Goal: Transaction & Acquisition: Purchase product/service

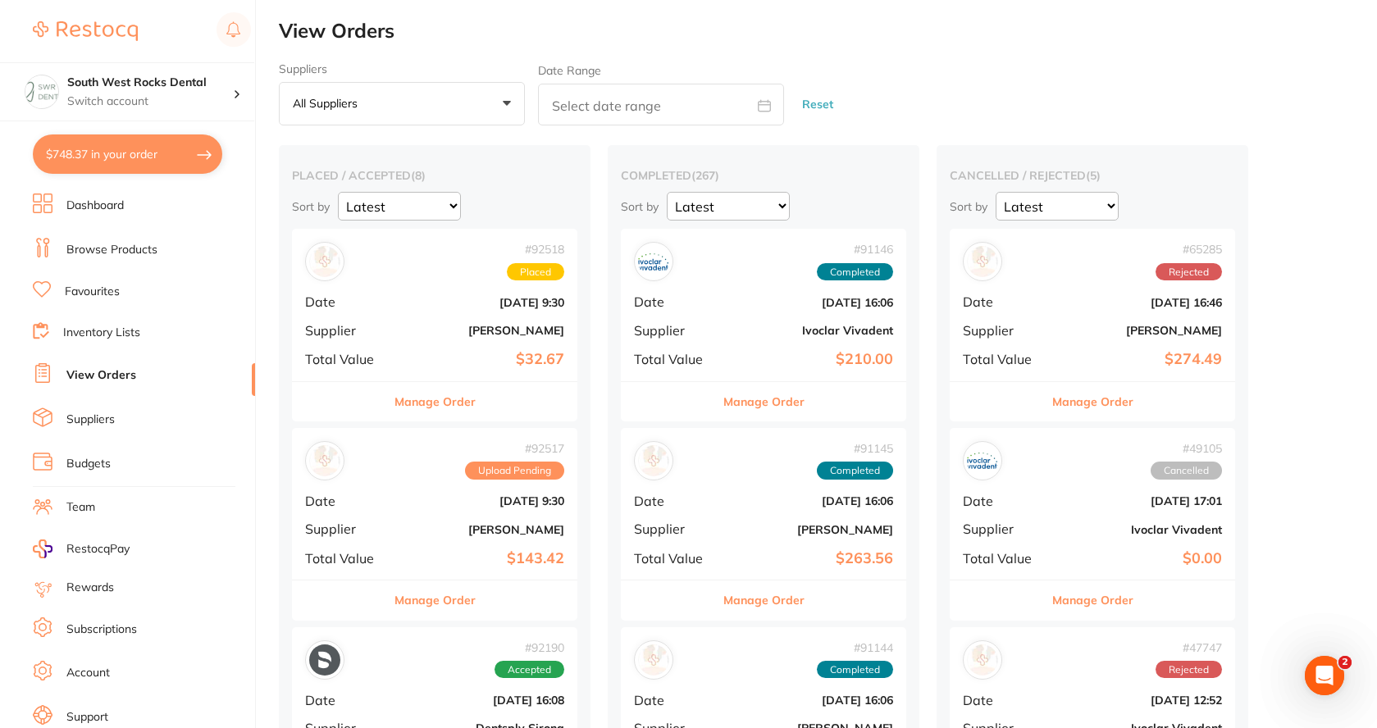
click at [491, 324] on b "[PERSON_NAME]" at bounding box center [482, 330] width 164 height 13
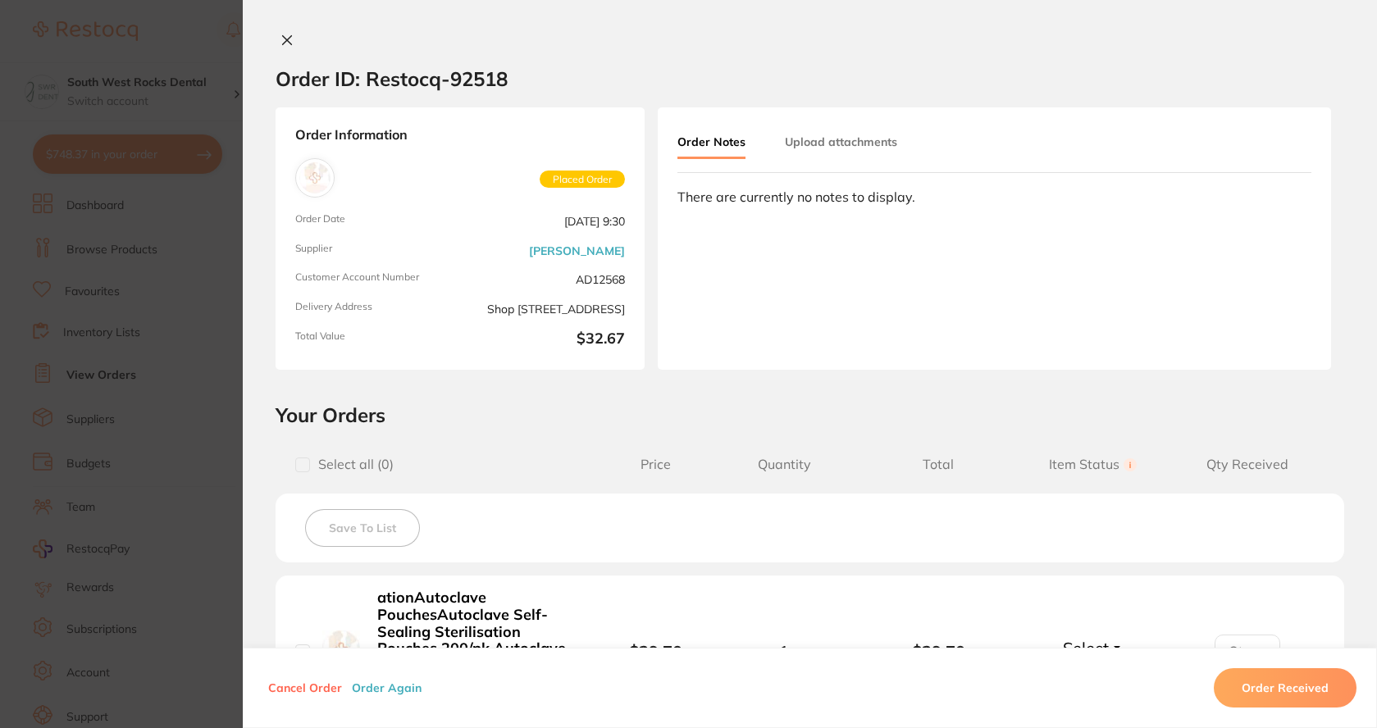
click at [281, 37] on icon at bounding box center [287, 40] width 13 height 13
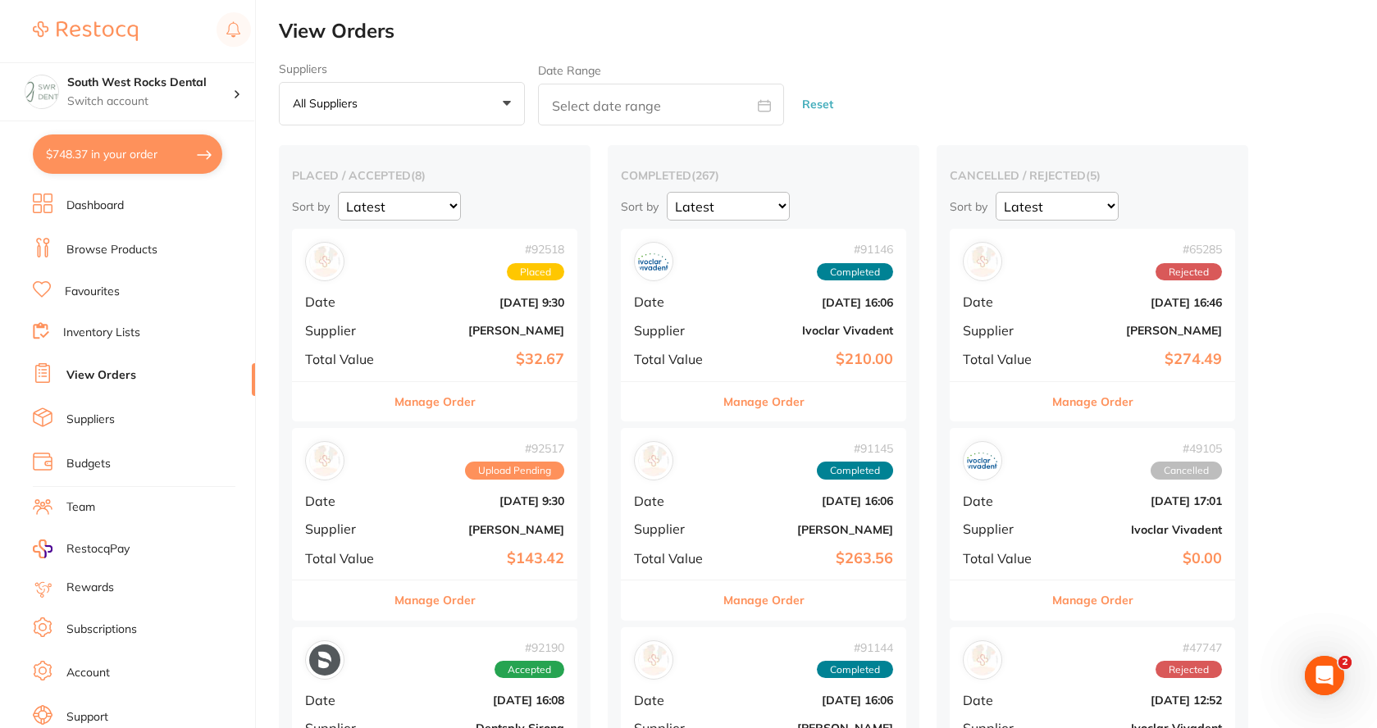
click at [510, 536] on b "[PERSON_NAME]" at bounding box center [482, 529] width 164 height 13
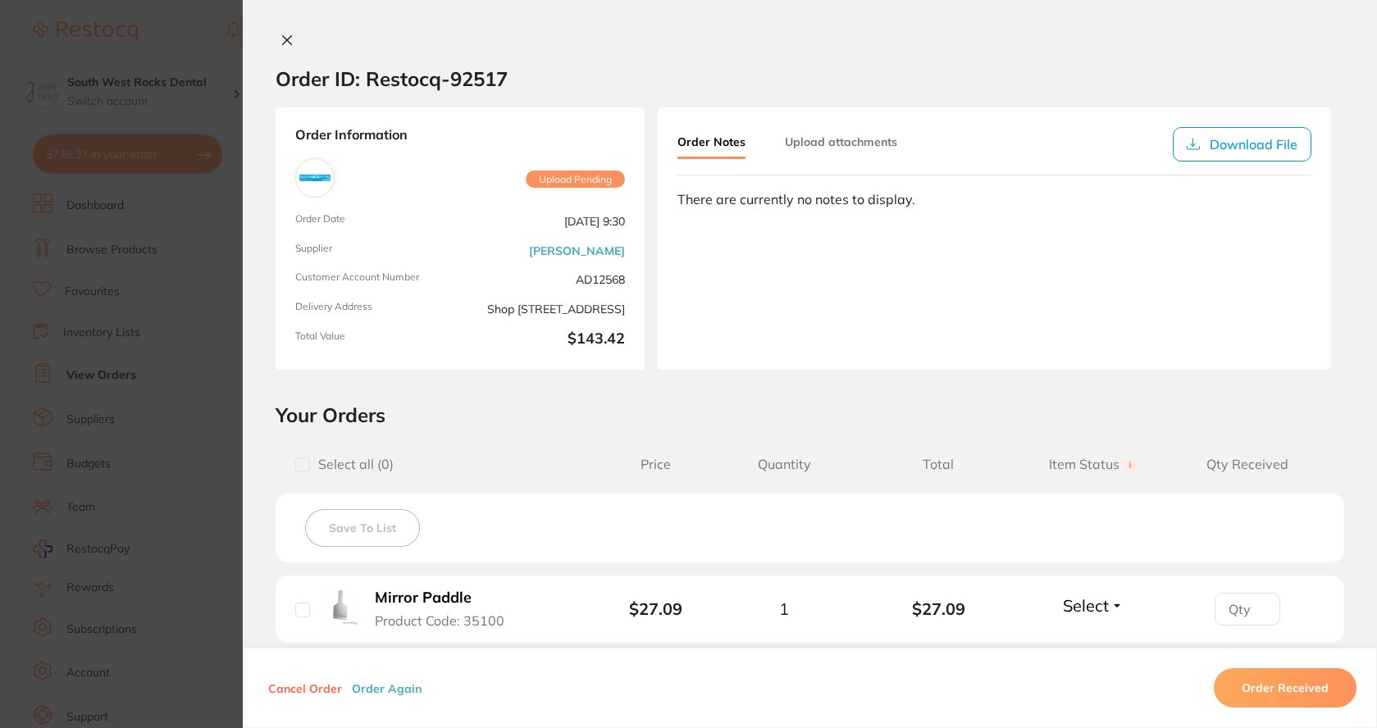
click at [285, 37] on icon at bounding box center [287, 40] width 13 height 13
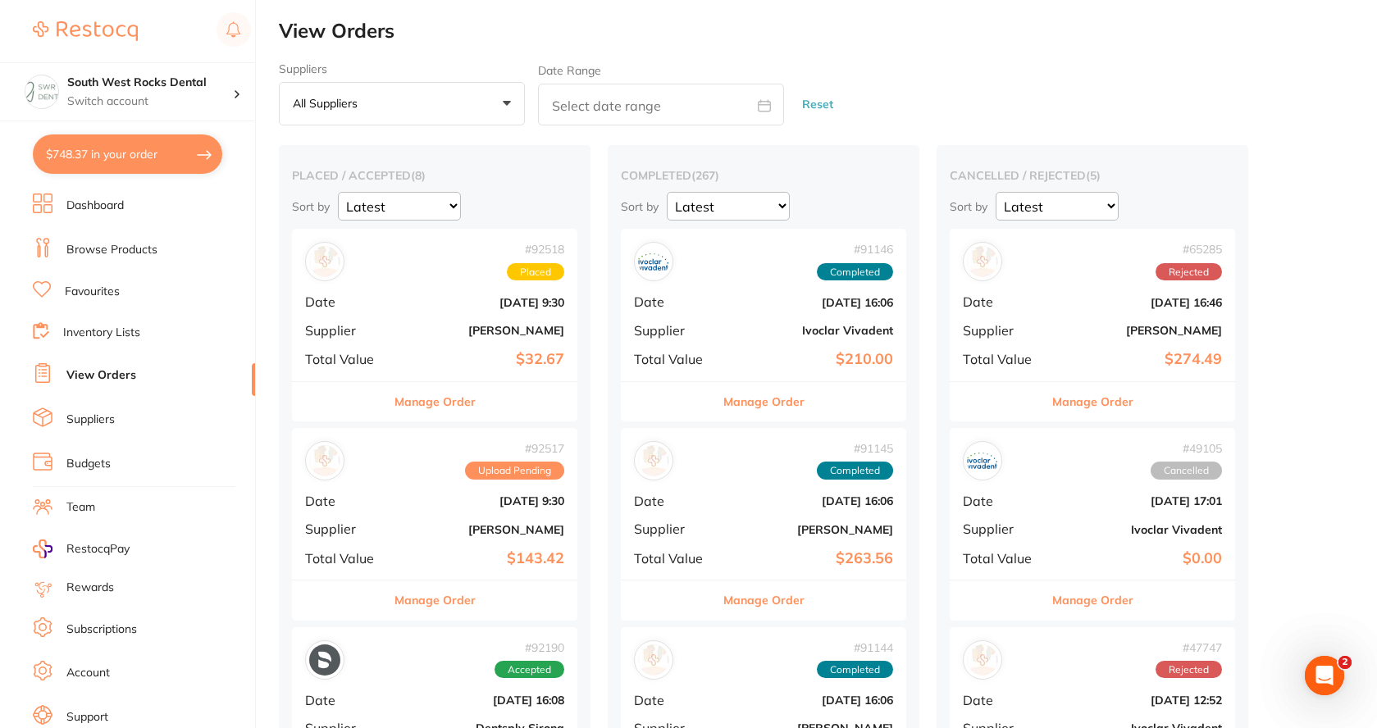
click at [117, 250] on link "Browse Products" at bounding box center [111, 250] width 91 height 16
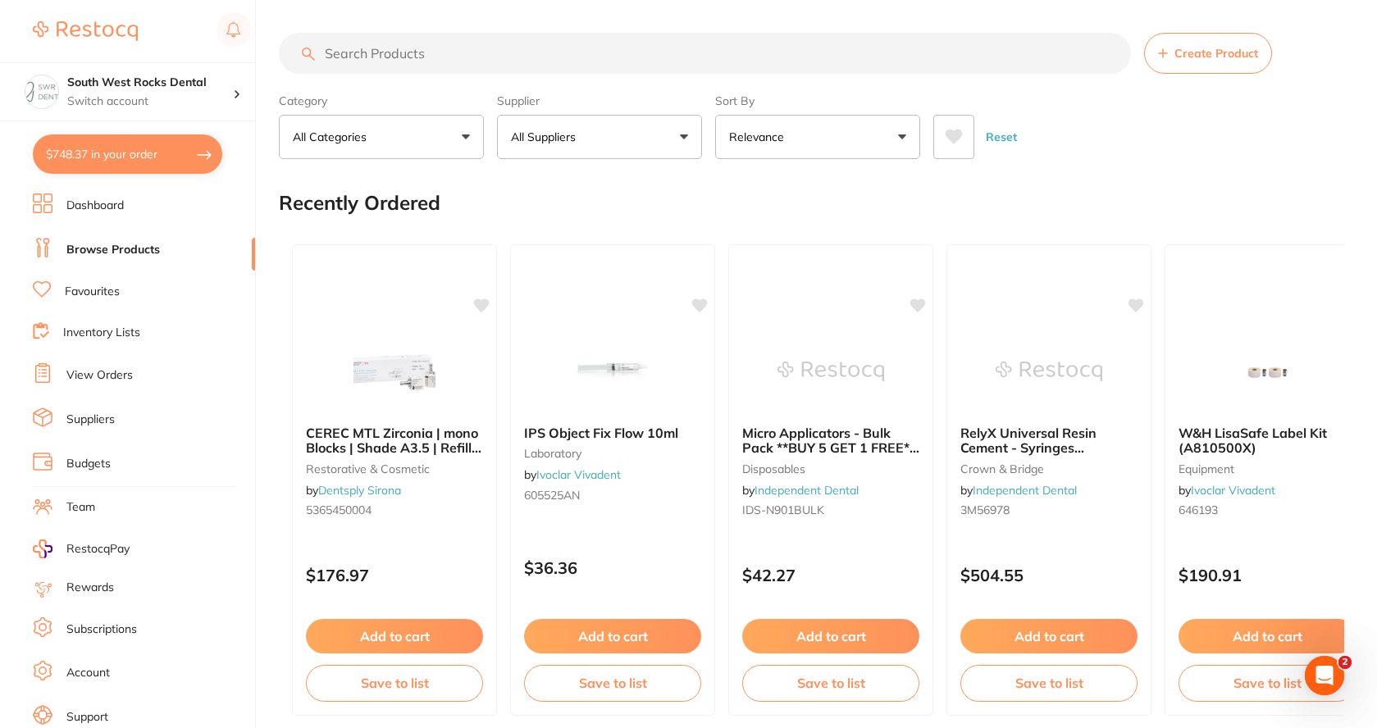
click at [532, 55] on input "search" at bounding box center [705, 53] width 852 height 41
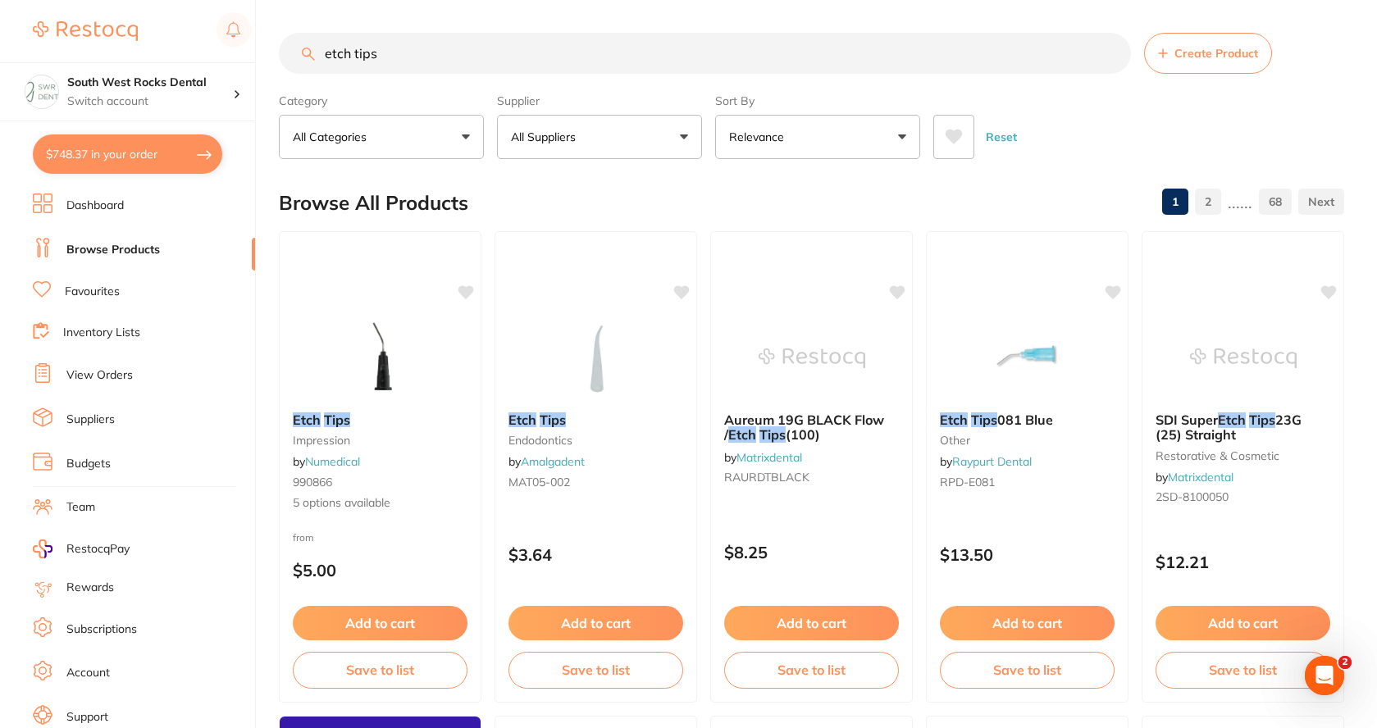
click at [677, 145] on button "All Suppliers" at bounding box center [599, 137] width 205 height 44
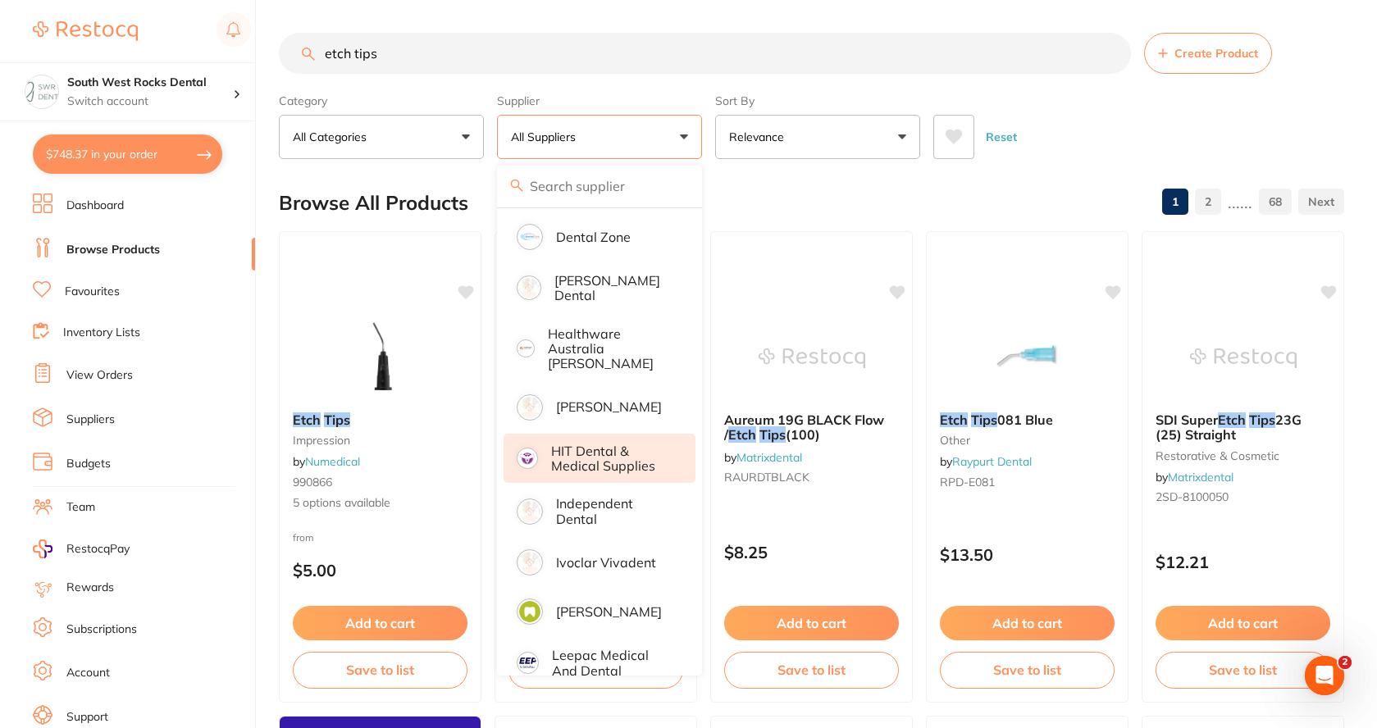
scroll to position [492, 0]
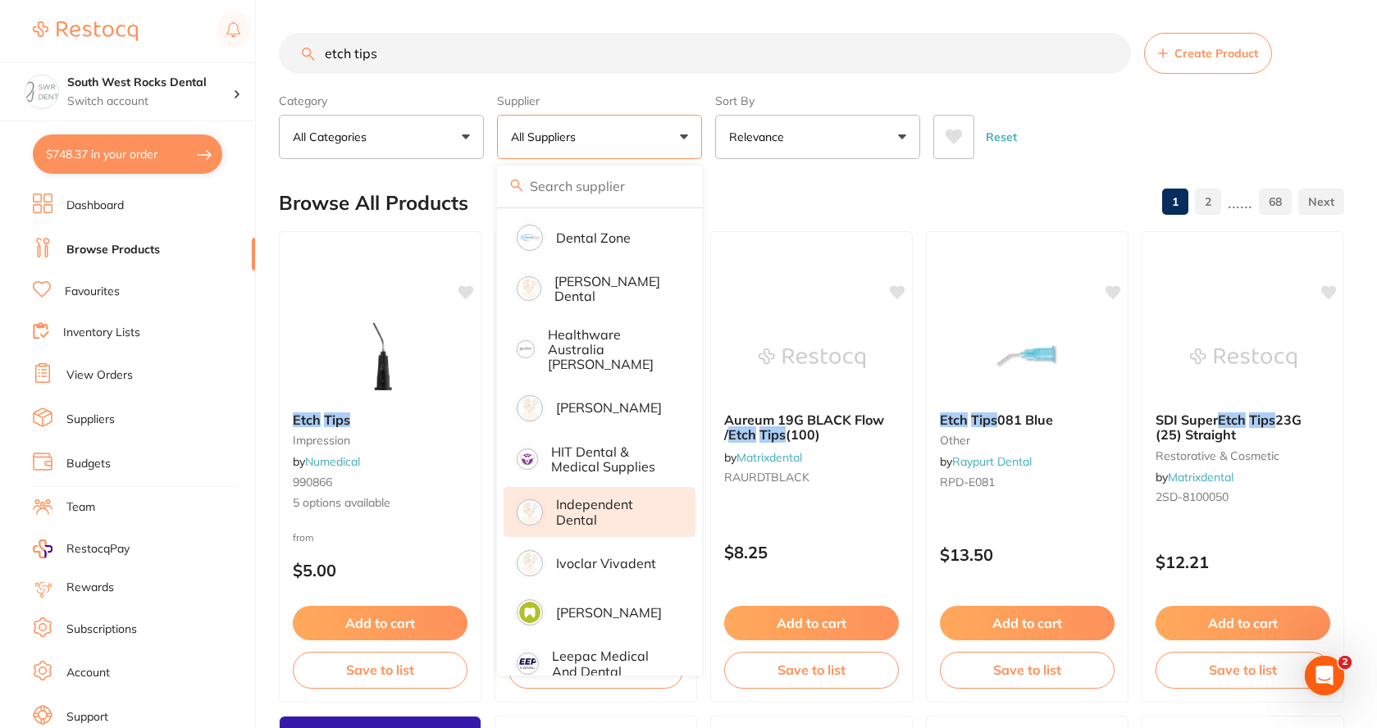
click at [591, 497] on p "Independent Dental" at bounding box center [614, 512] width 116 height 30
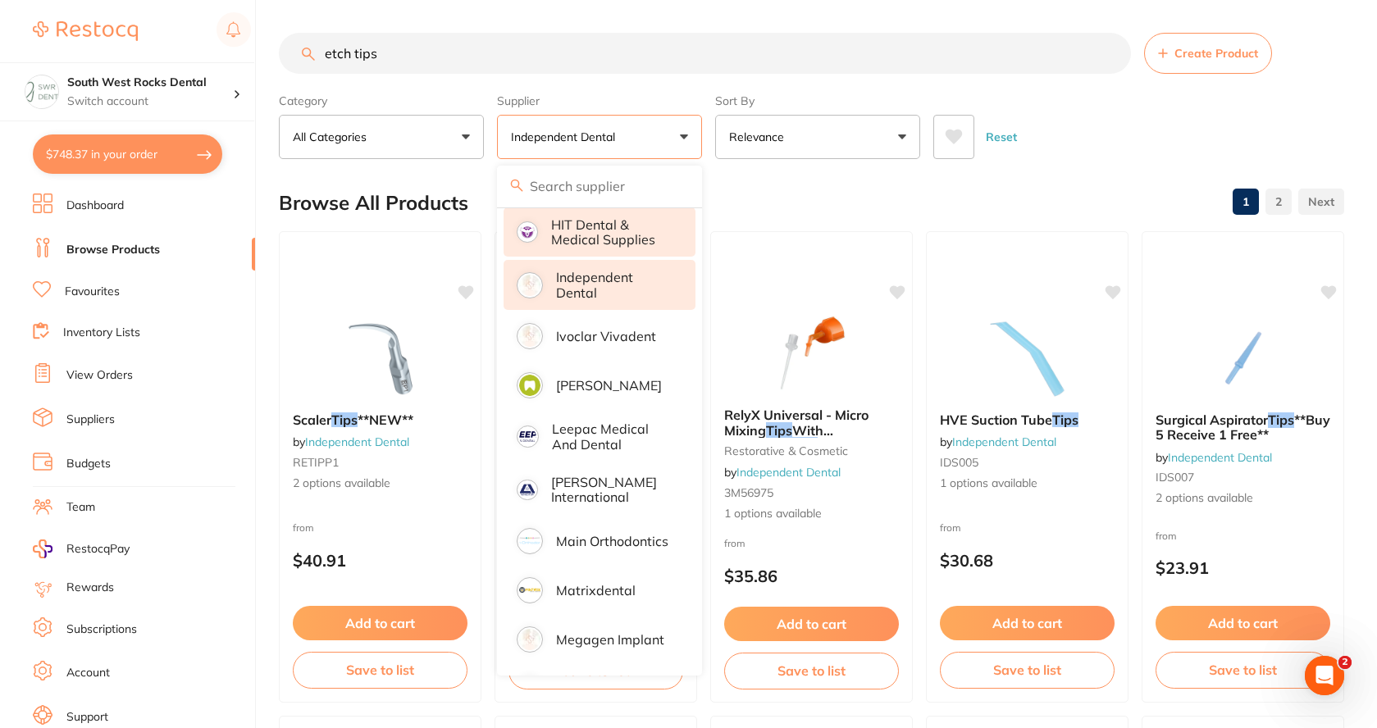
scroll to position [738, 0]
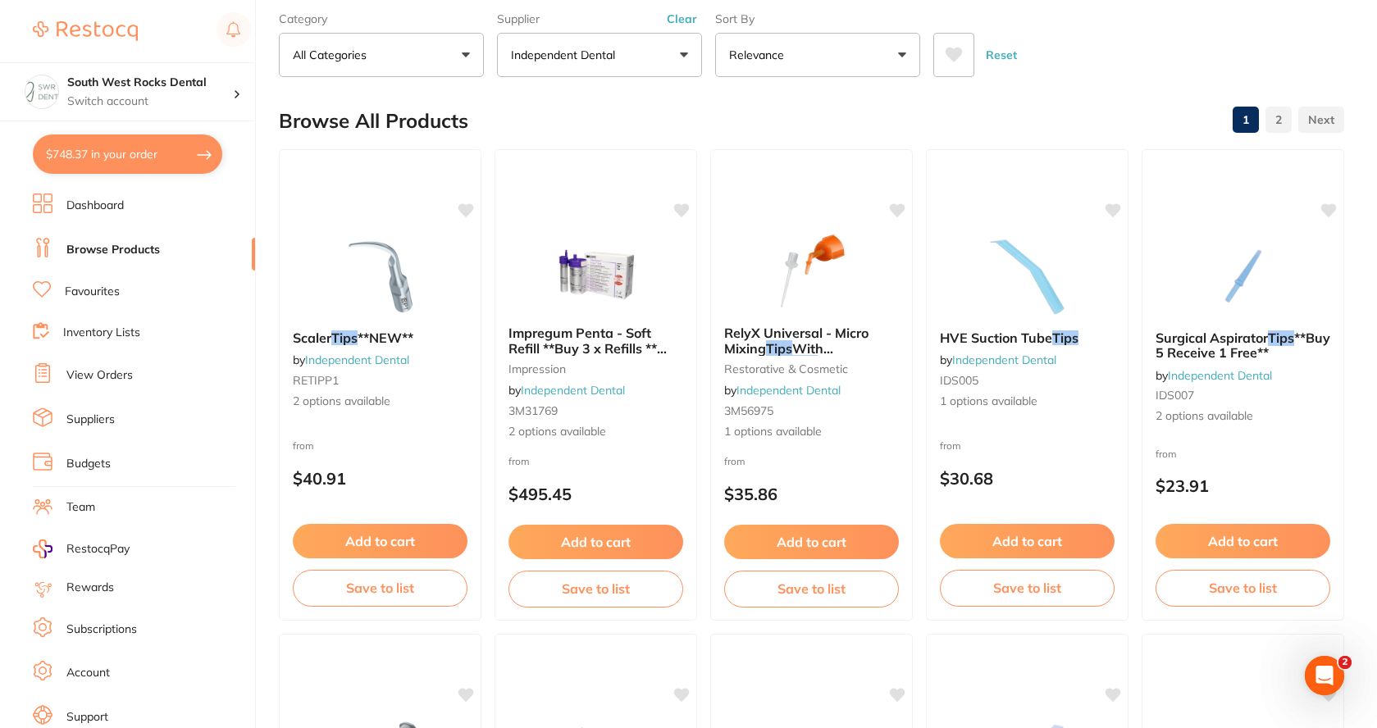
scroll to position [0, 0]
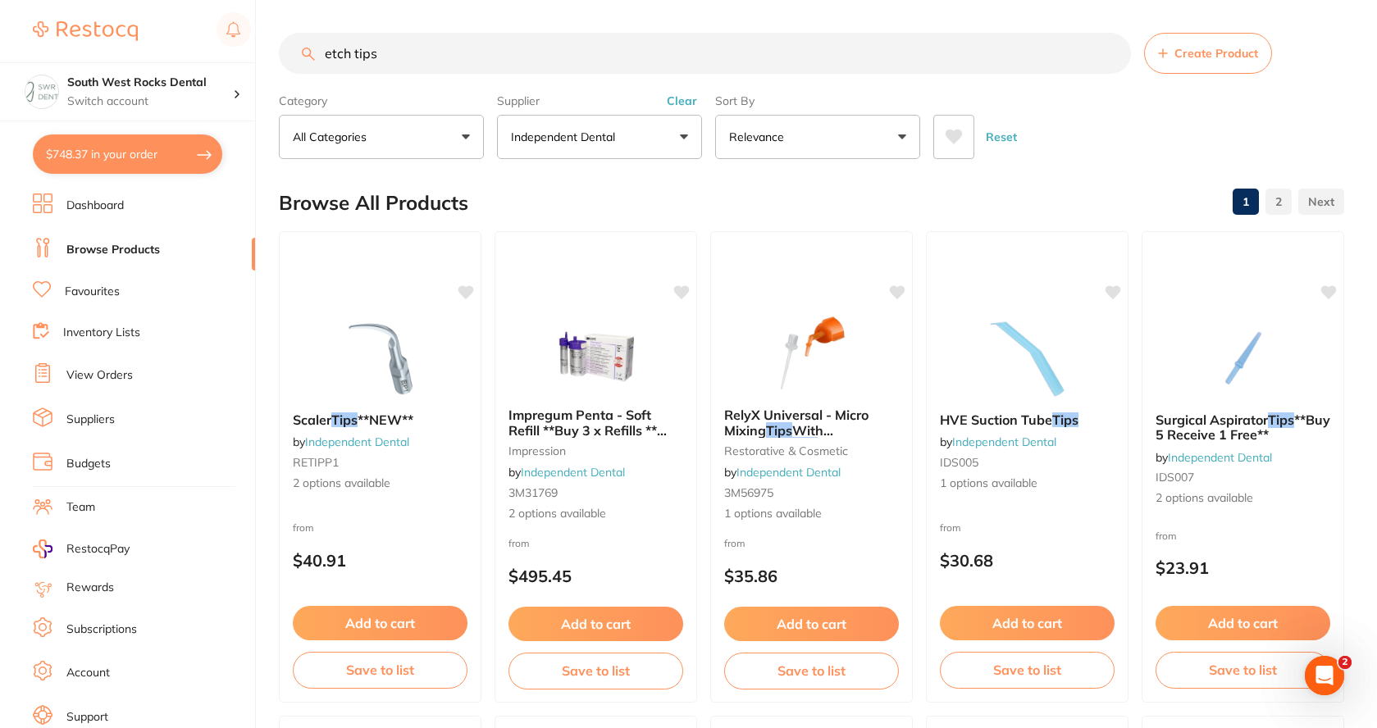
click at [322, 57] on input "etch tips" at bounding box center [705, 53] width 852 height 41
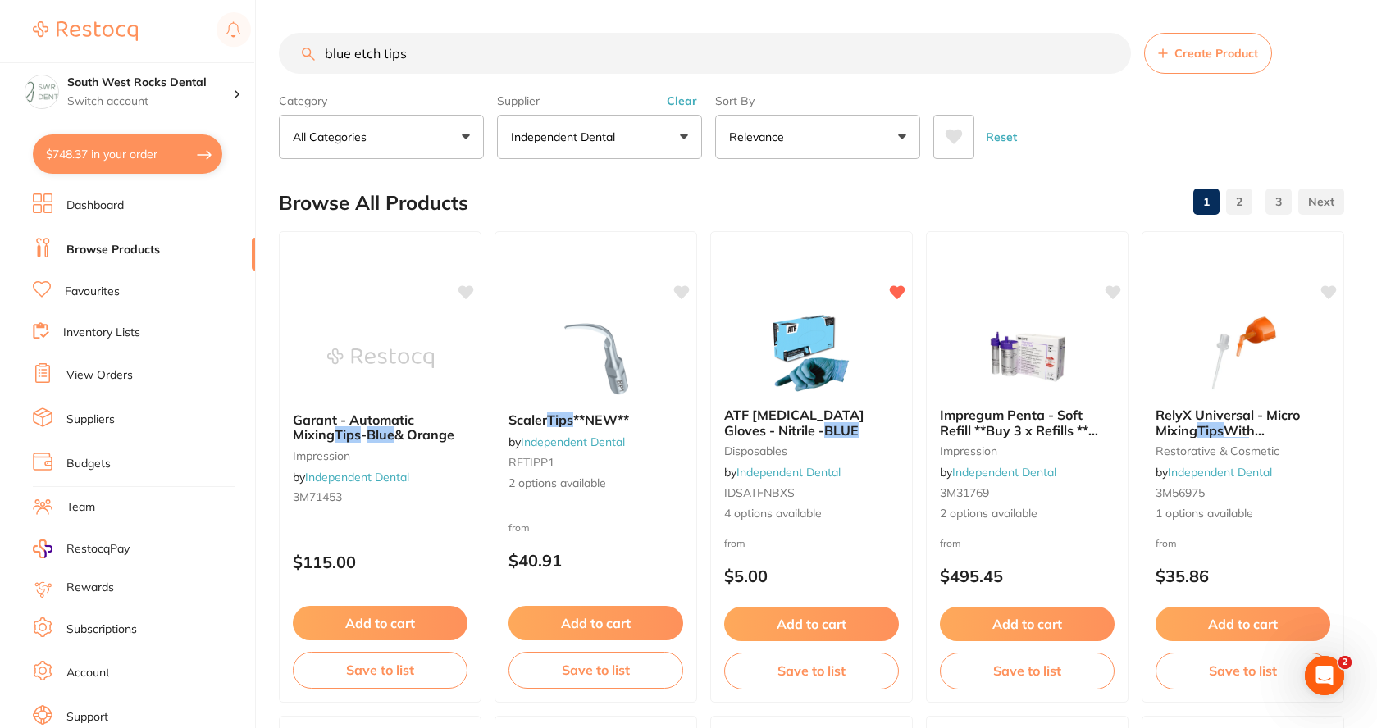
click at [381, 52] on input "blue etch tips" at bounding box center [705, 53] width 852 height 41
click at [615, 148] on button "Independent Dental" at bounding box center [599, 137] width 205 height 44
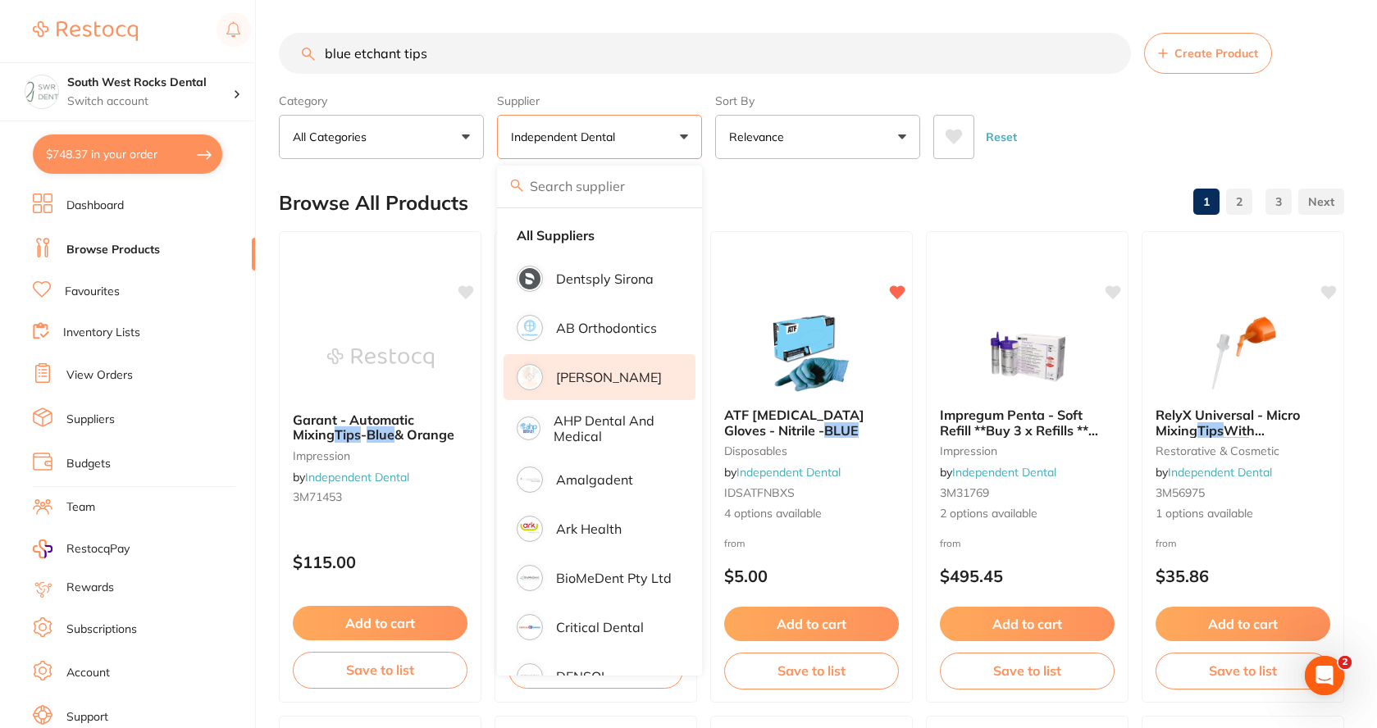
click at [645, 380] on li "[PERSON_NAME]" at bounding box center [600, 377] width 192 height 46
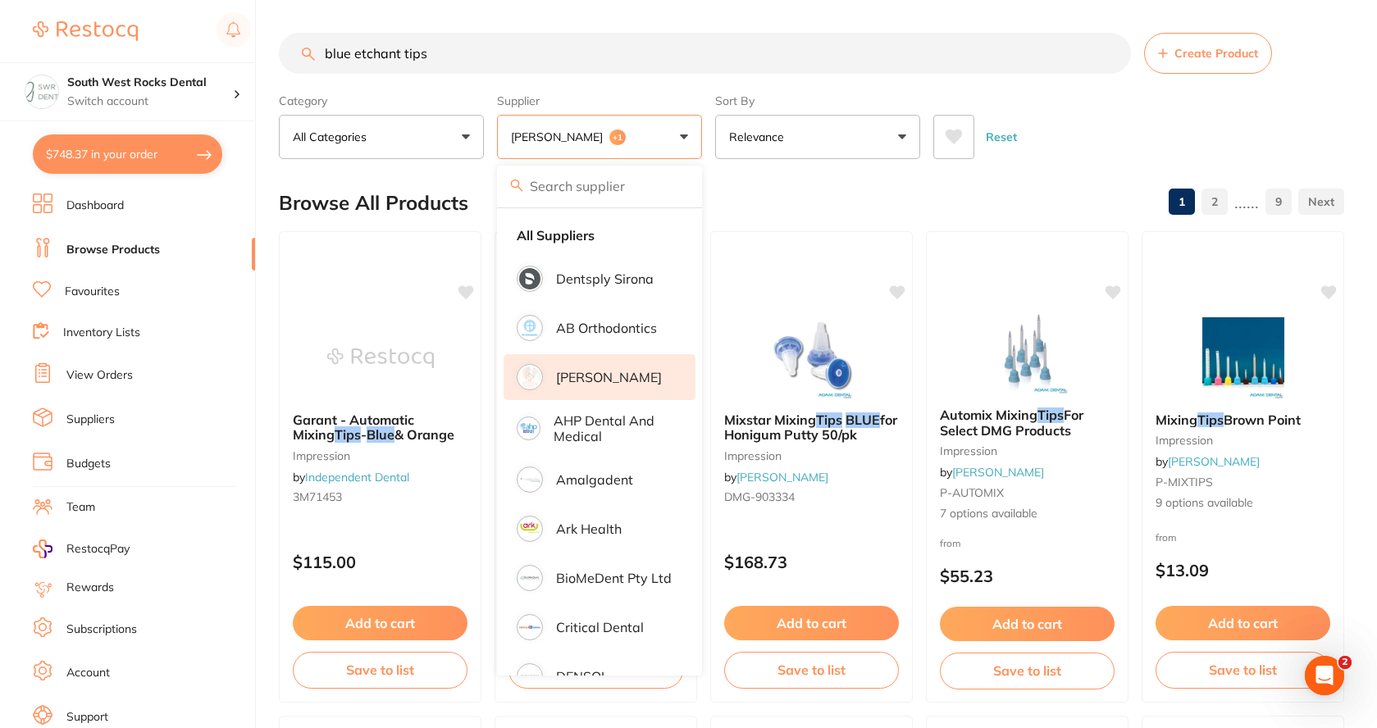
click at [1120, 111] on div "Reset" at bounding box center [1132, 130] width 398 height 57
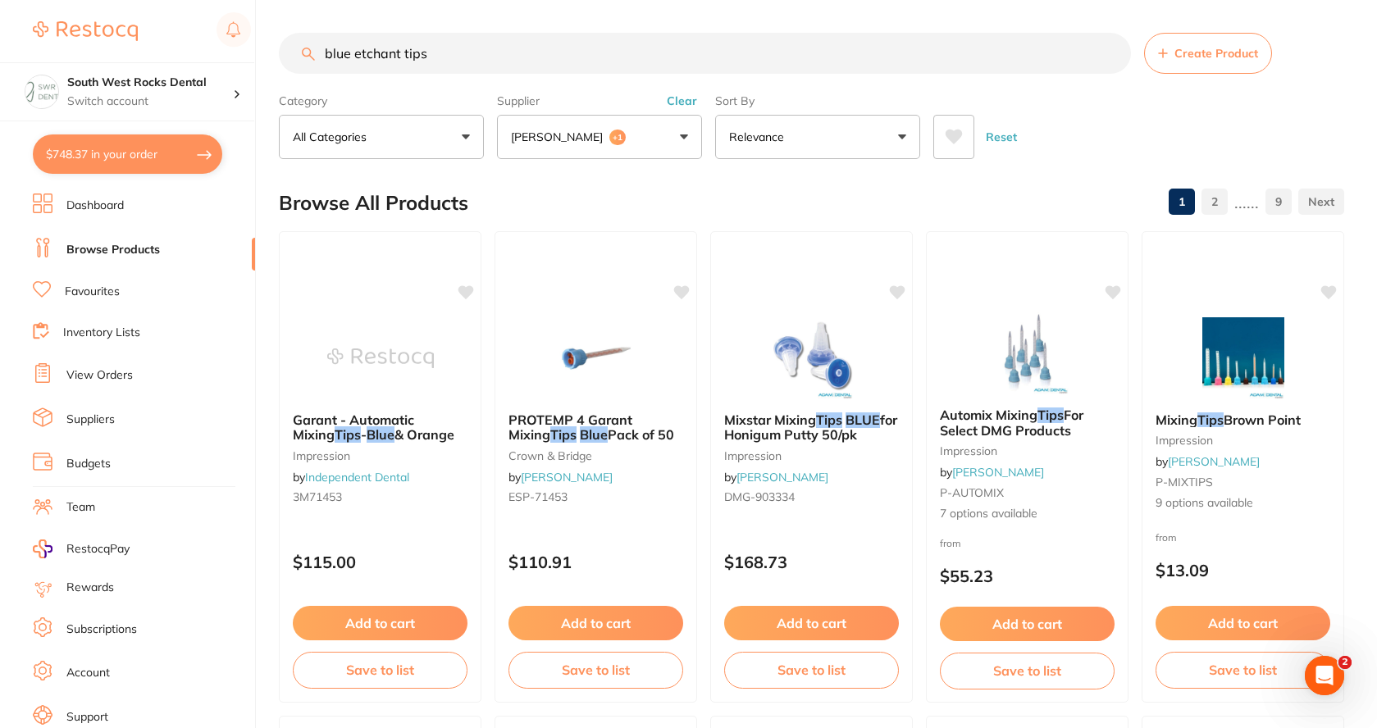
click at [636, 139] on button "[PERSON_NAME] +1" at bounding box center [599, 137] width 205 height 44
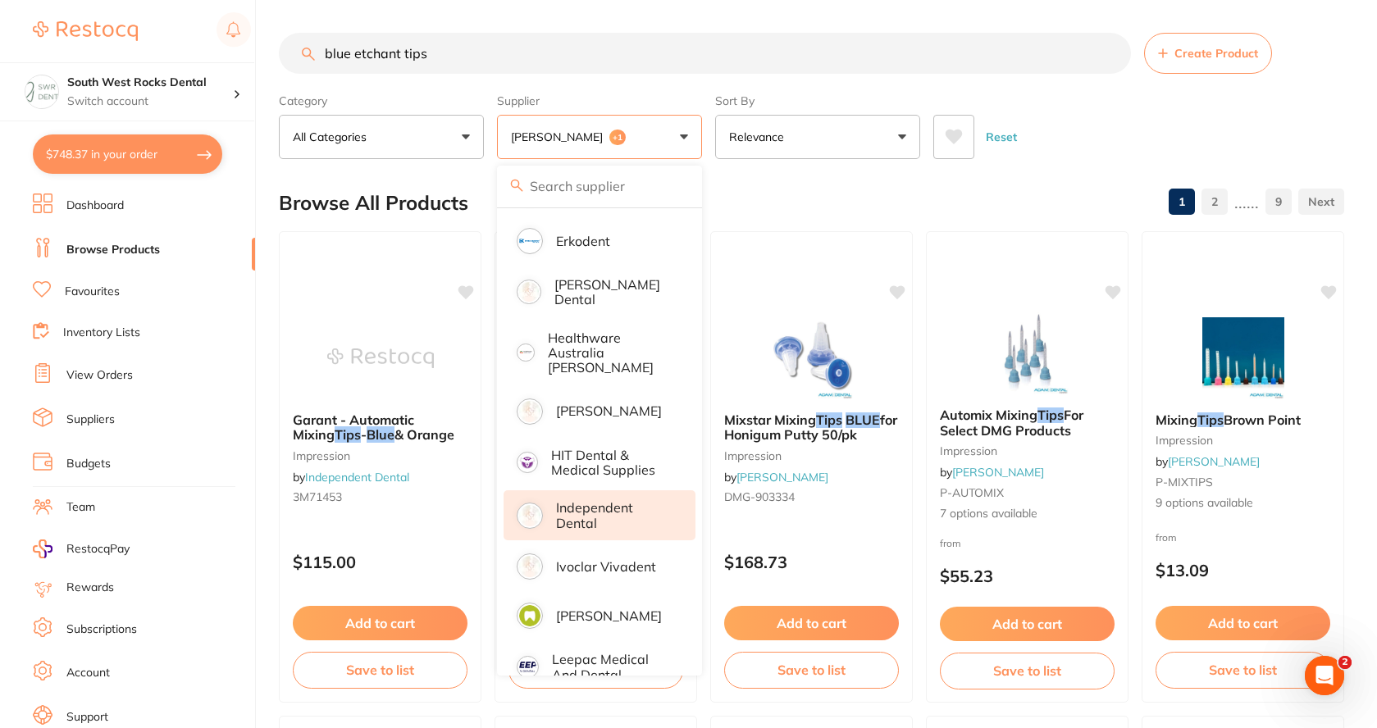
scroll to position [656, 0]
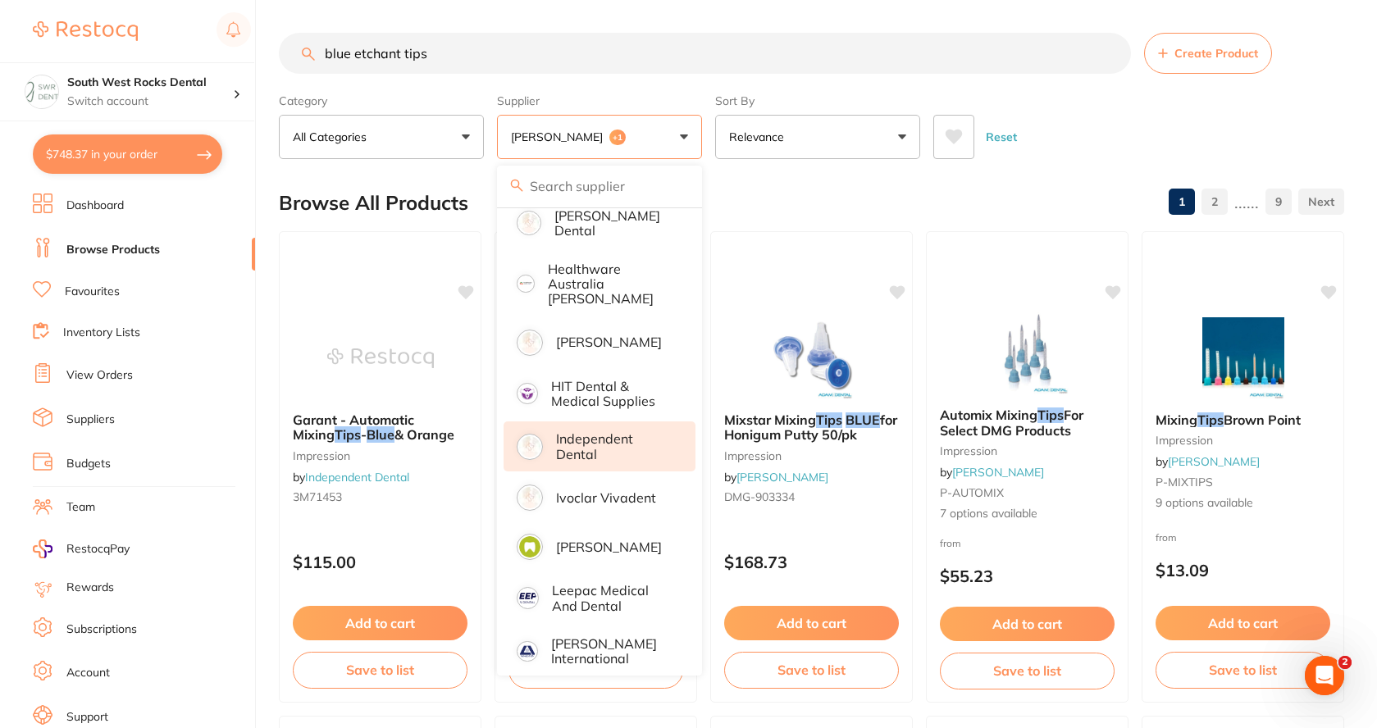
click at [605, 431] on p "Independent Dental" at bounding box center [614, 446] width 116 height 30
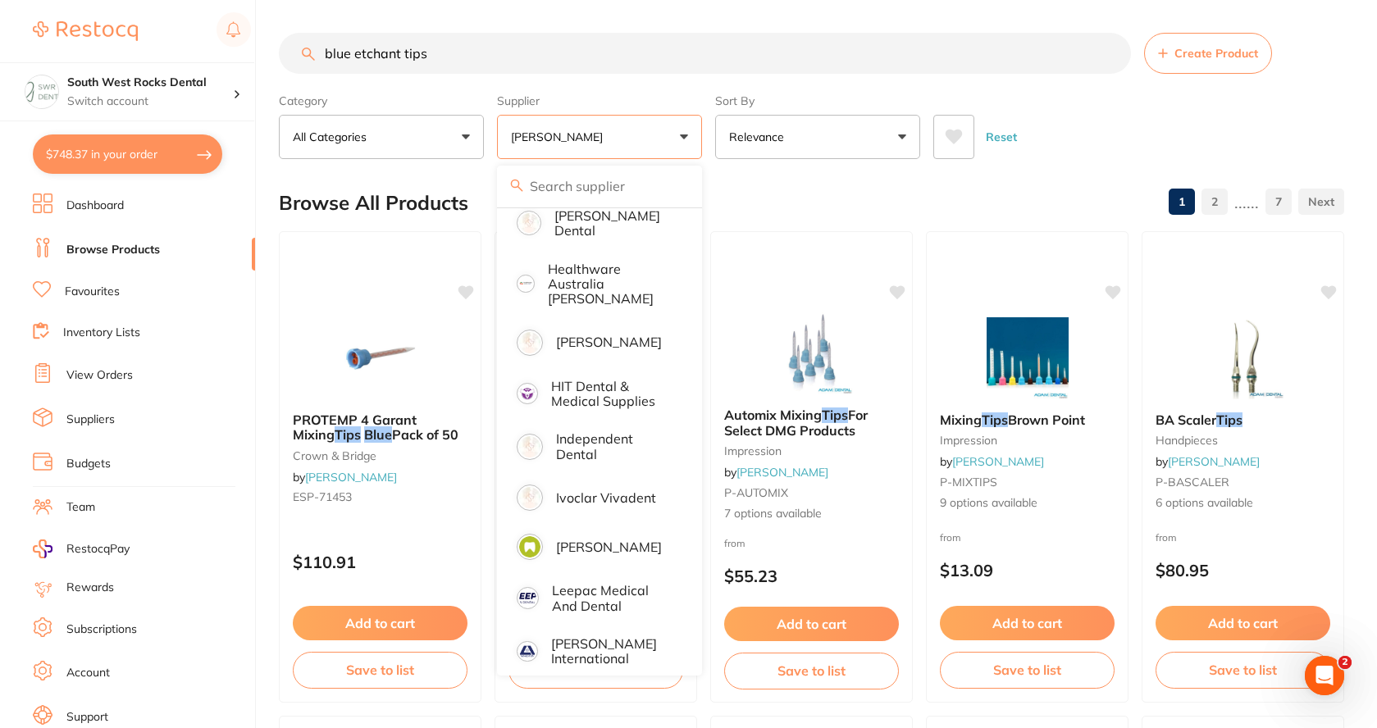
scroll to position [0, 0]
click at [1081, 112] on div "Reset" at bounding box center [1132, 130] width 398 height 57
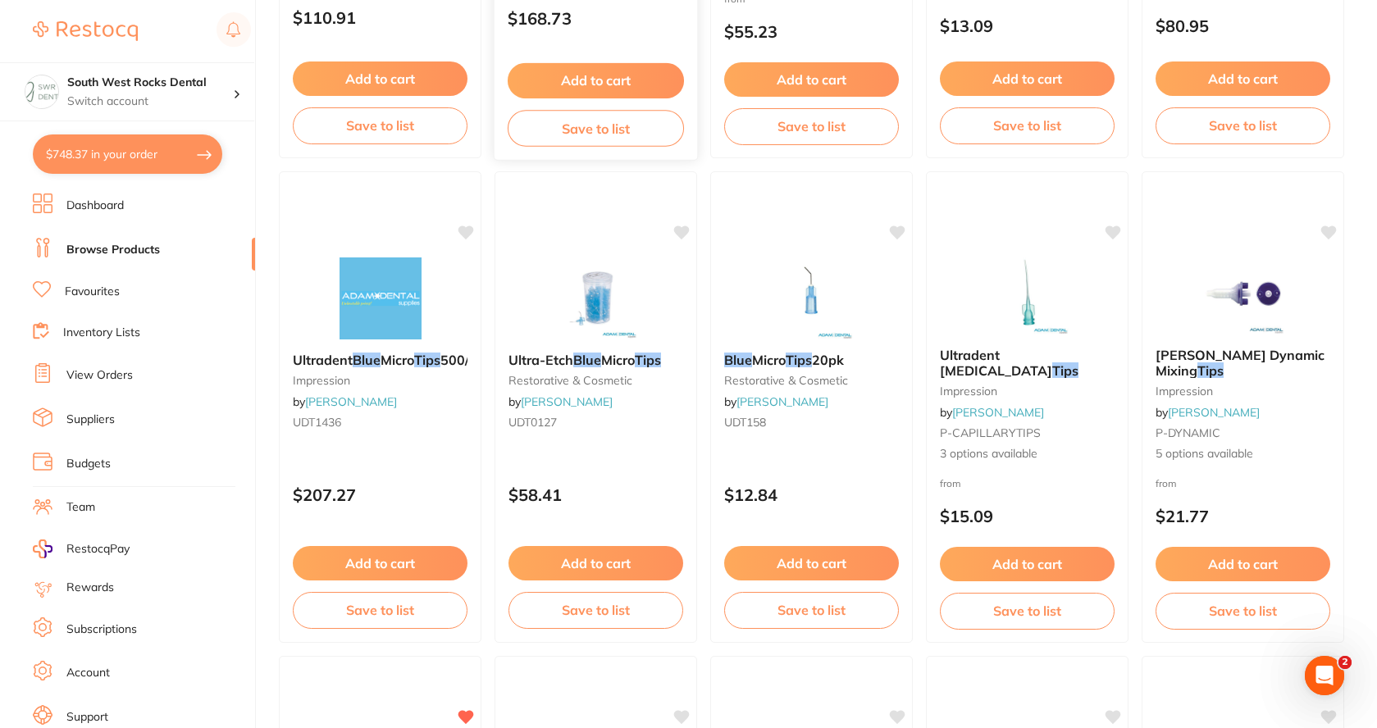
scroll to position [574, 0]
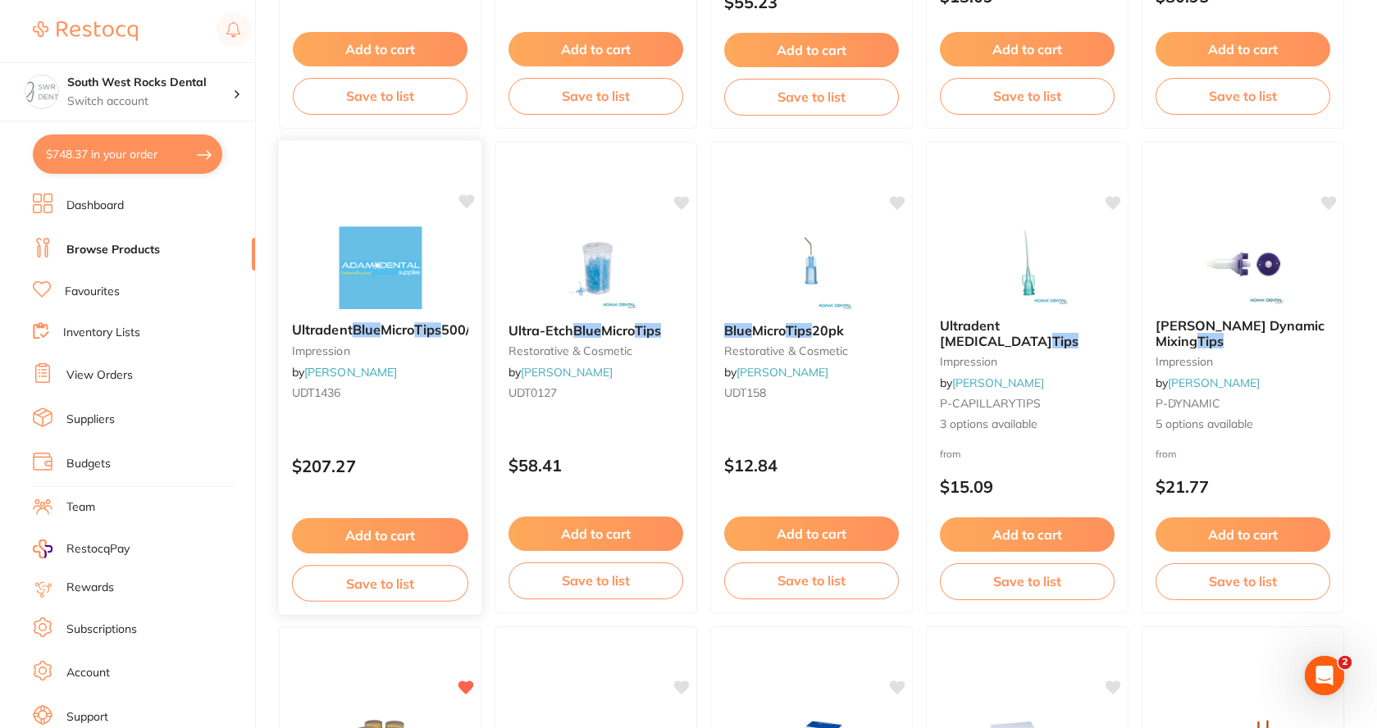
click at [348, 324] on span "Ultradent" at bounding box center [322, 330] width 61 height 16
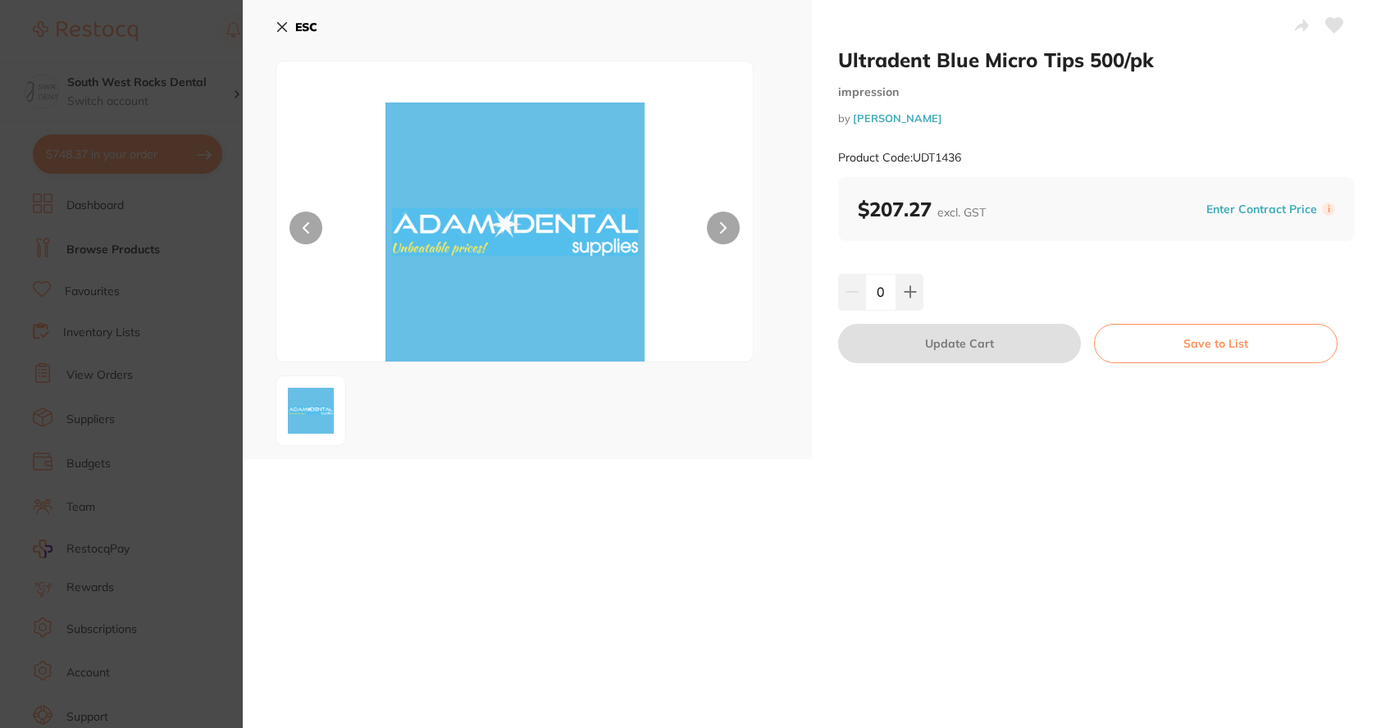
click at [275, 21] on div "ESC" at bounding box center [527, 229] width 569 height 459
click at [282, 26] on icon at bounding box center [282, 27] width 9 height 9
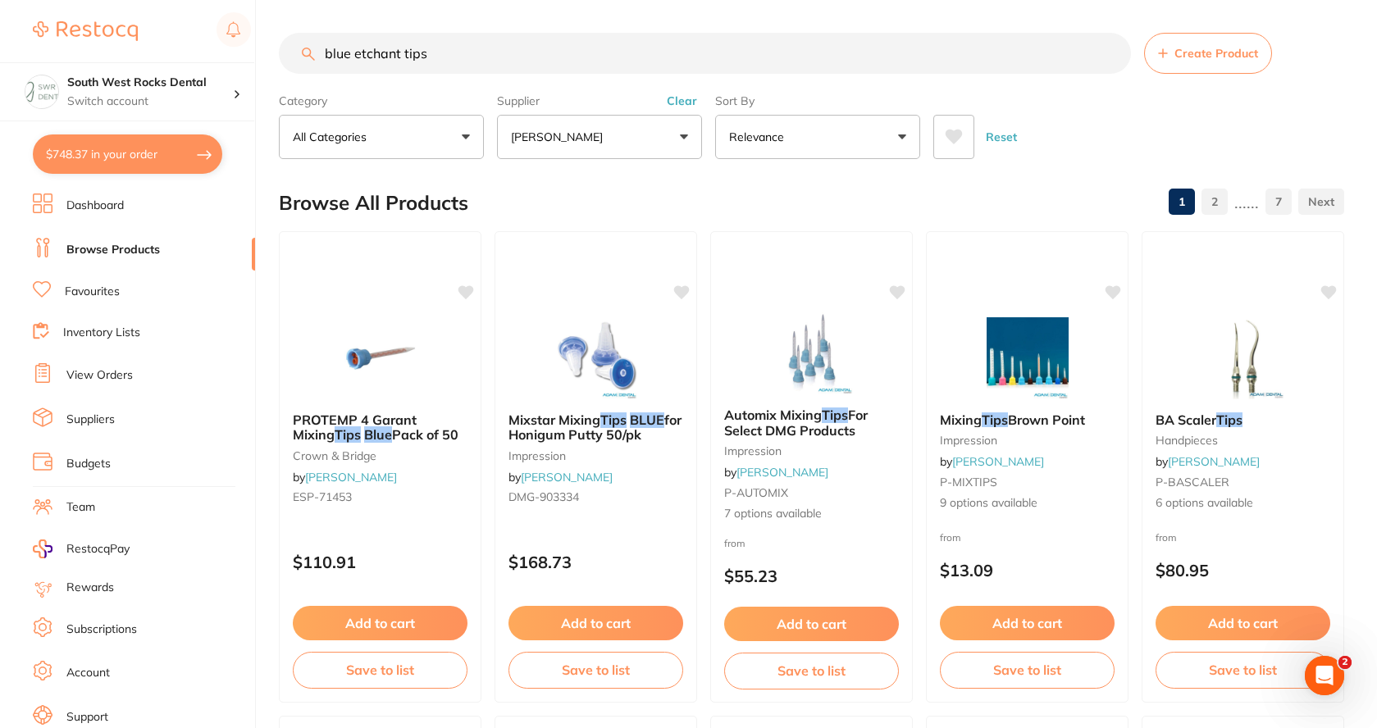
drag, startPoint x: 351, startPoint y: 53, endPoint x: 321, endPoint y: 53, distance: 30.3
click at [321, 53] on input "blue etchant tips" at bounding box center [705, 53] width 852 height 41
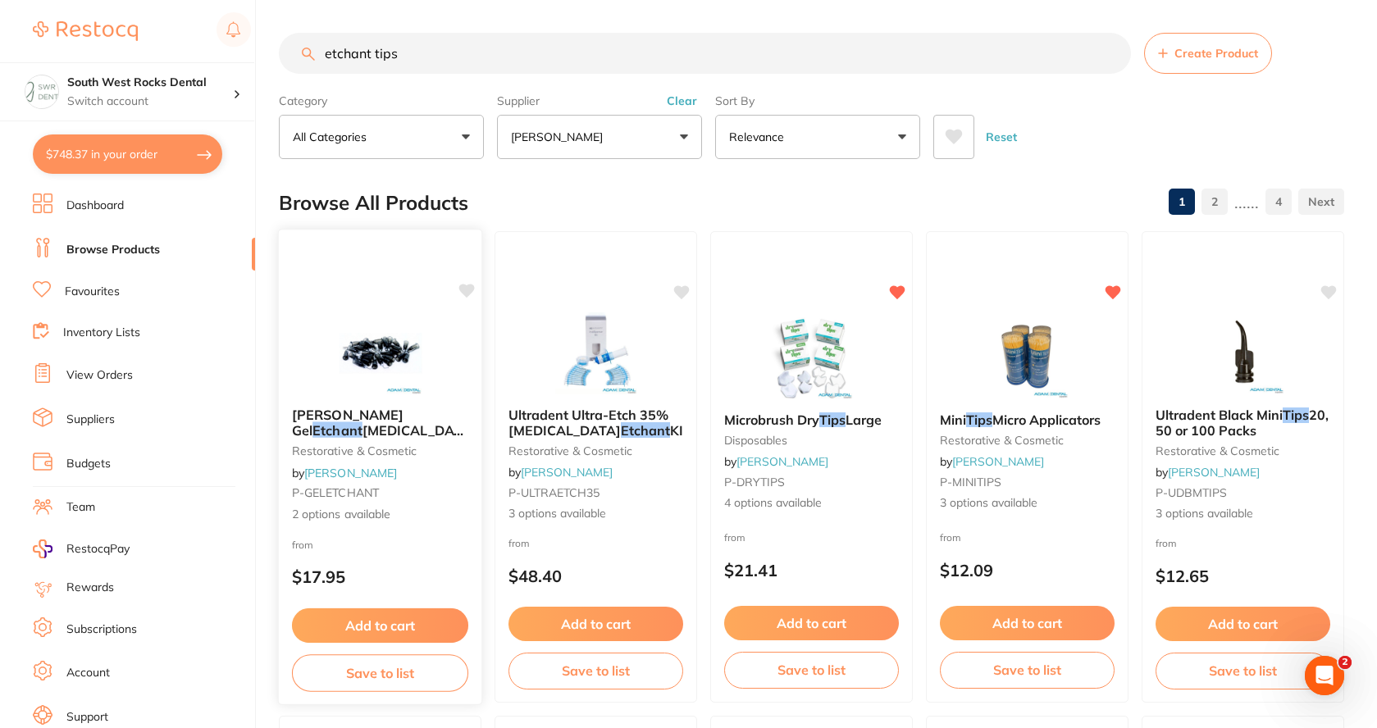
type input "etchant tips"
click at [394, 417] on span "[PERSON_NAME] Gel" at bounding box center [348, 423] width 112 height 32
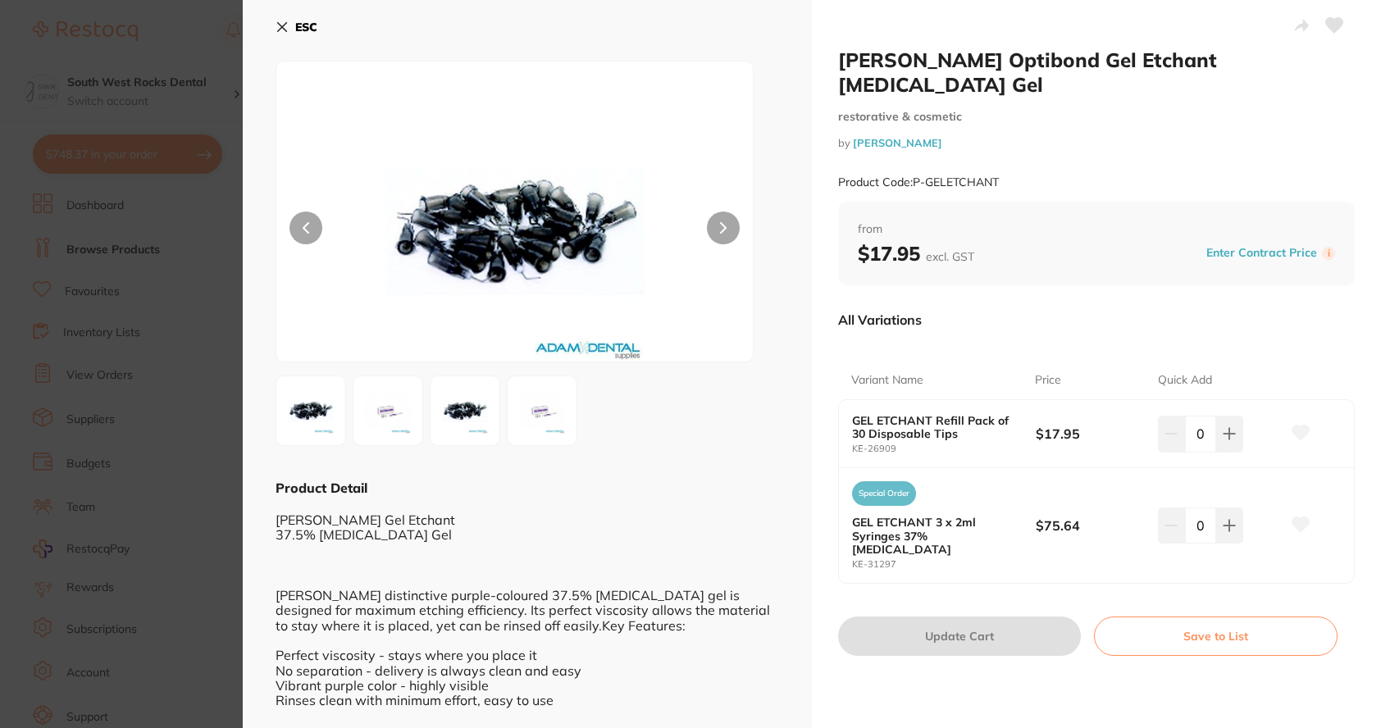
drag, startPoint x: 282, startPoint y: 26, endPoint x: 302, endPoint y: 46, distance: 27.8
click at [282, 26] on icon at bounding box center [282, 27] width 9 height 9
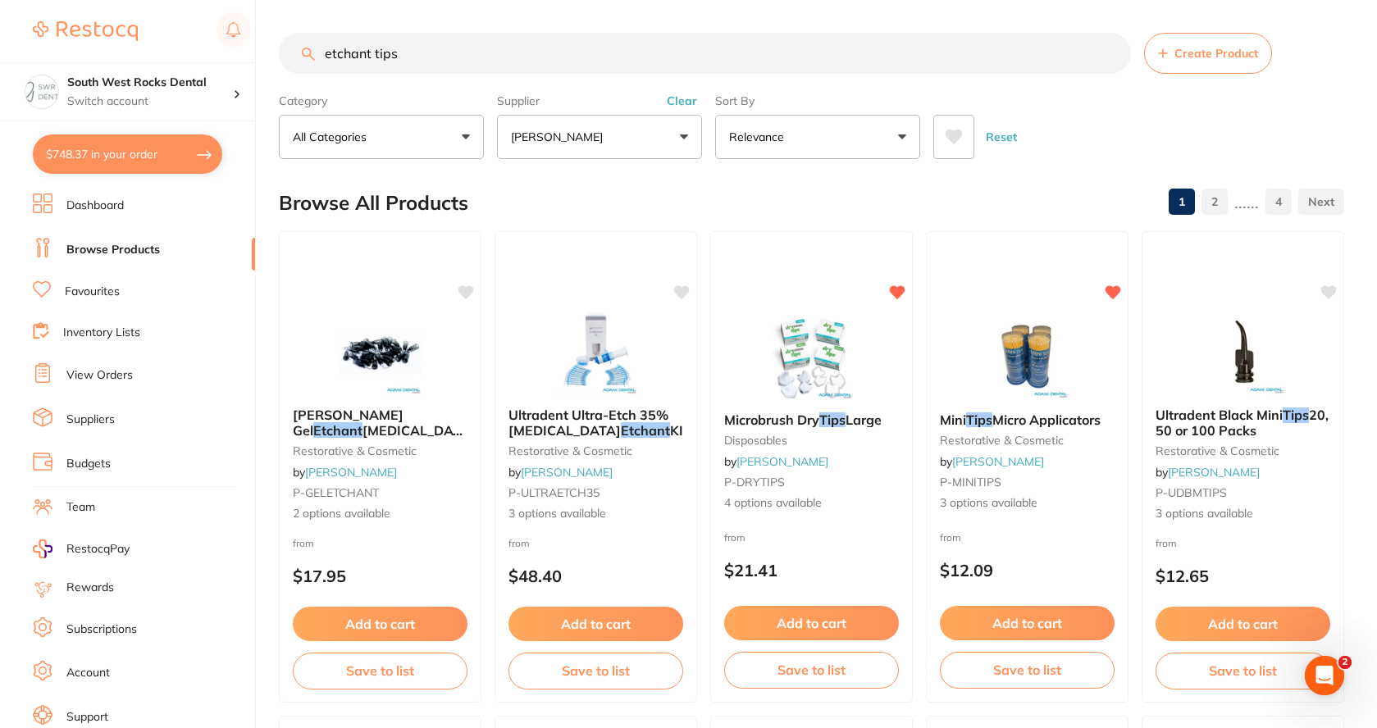
drag, startPoint x: 416, startPoint y: 59, endPoint x: 326, endPoint y: 58, distance: 89.4
click at [326, 58] on input "etchant tips" at bounding box center [705, 53] width 852 height 41
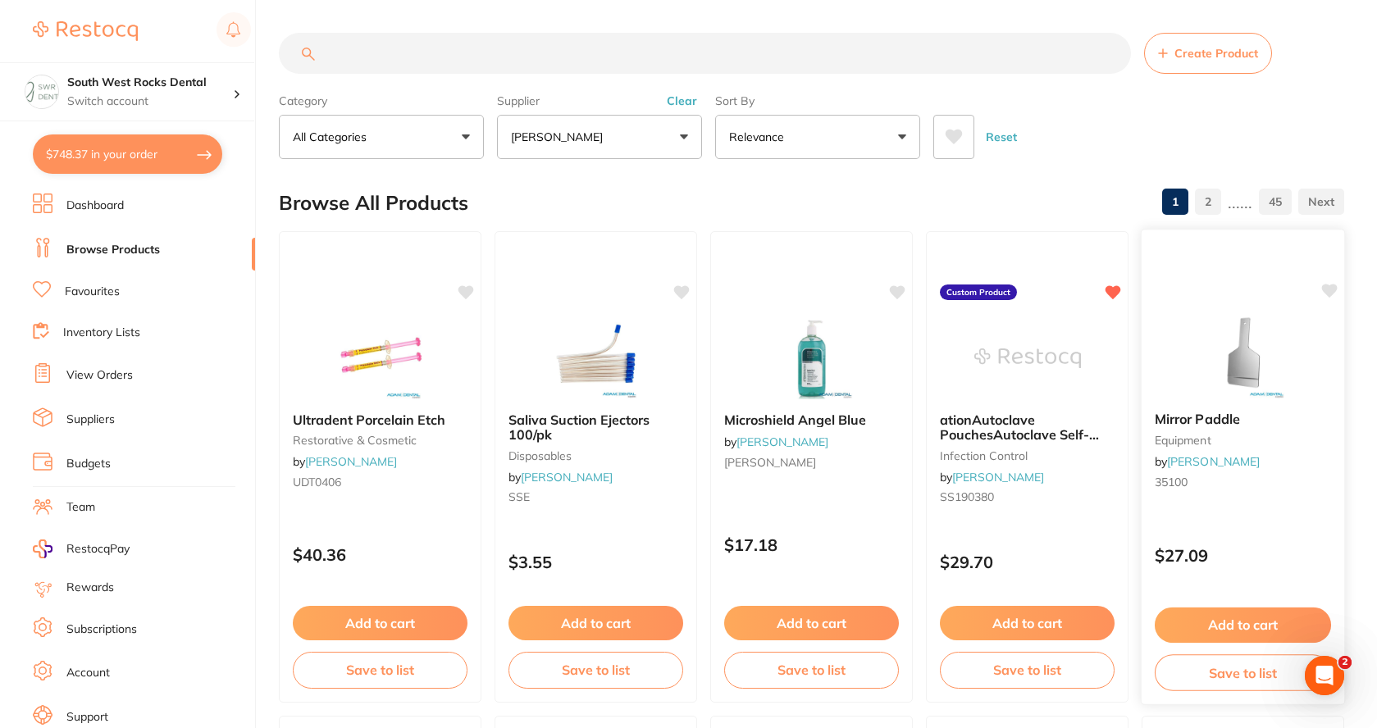
click at [1326, 292] on icon at bounding box center [1330, 291] width 16 height 14
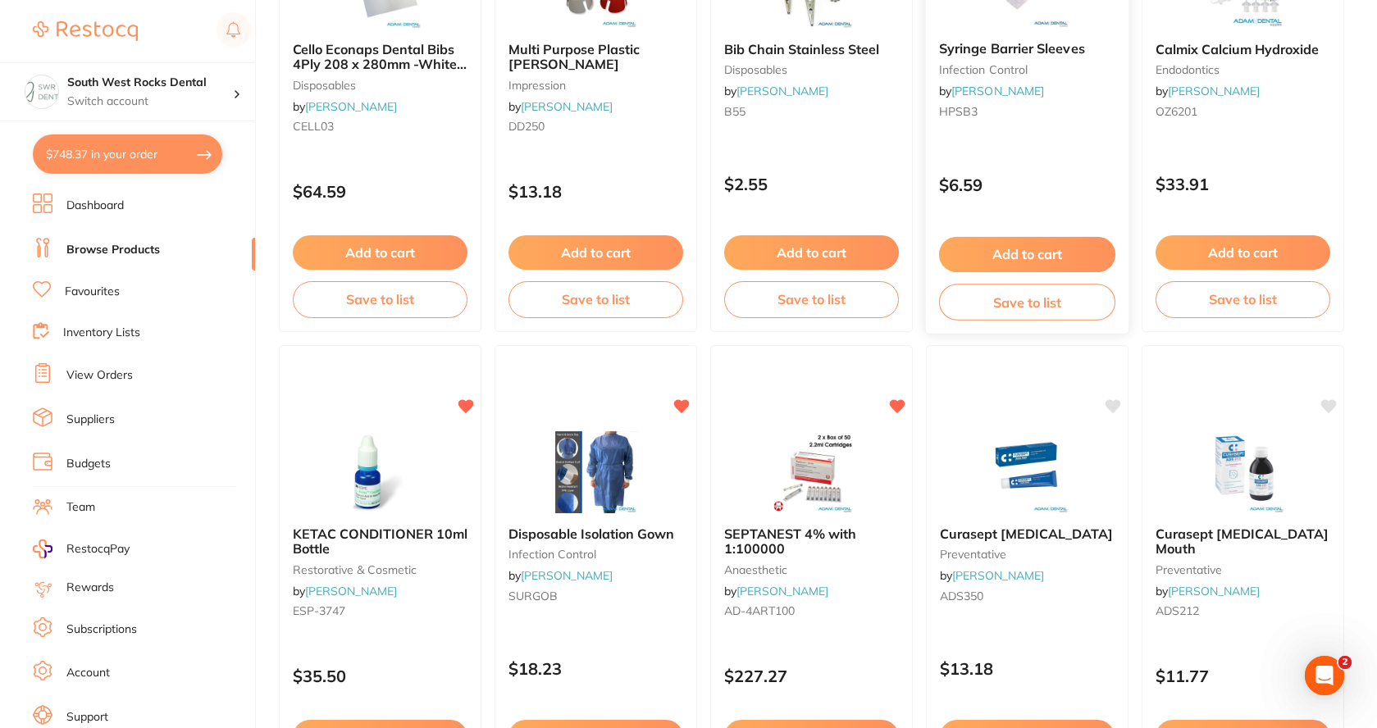
scroll to position [1394, 0]
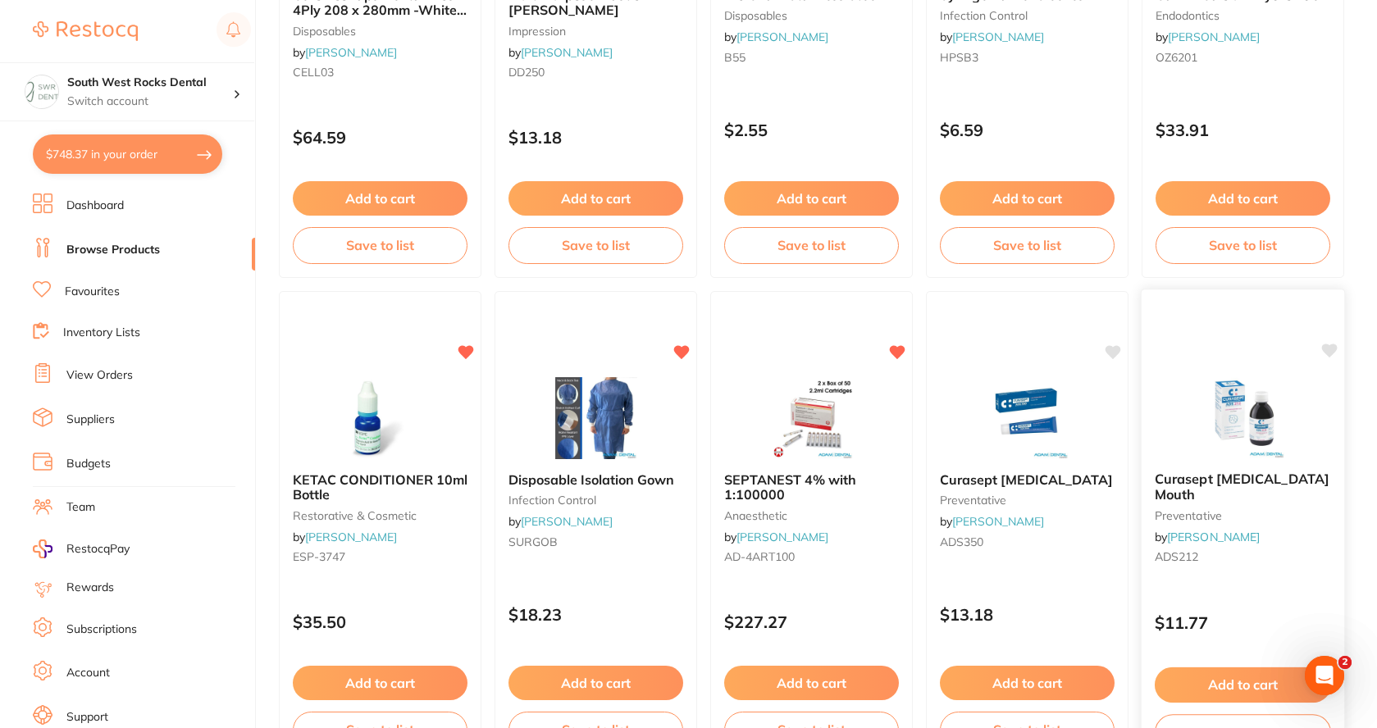
click at [1256, 437] on img at bounding box center [1242, 417] width 107 height 83
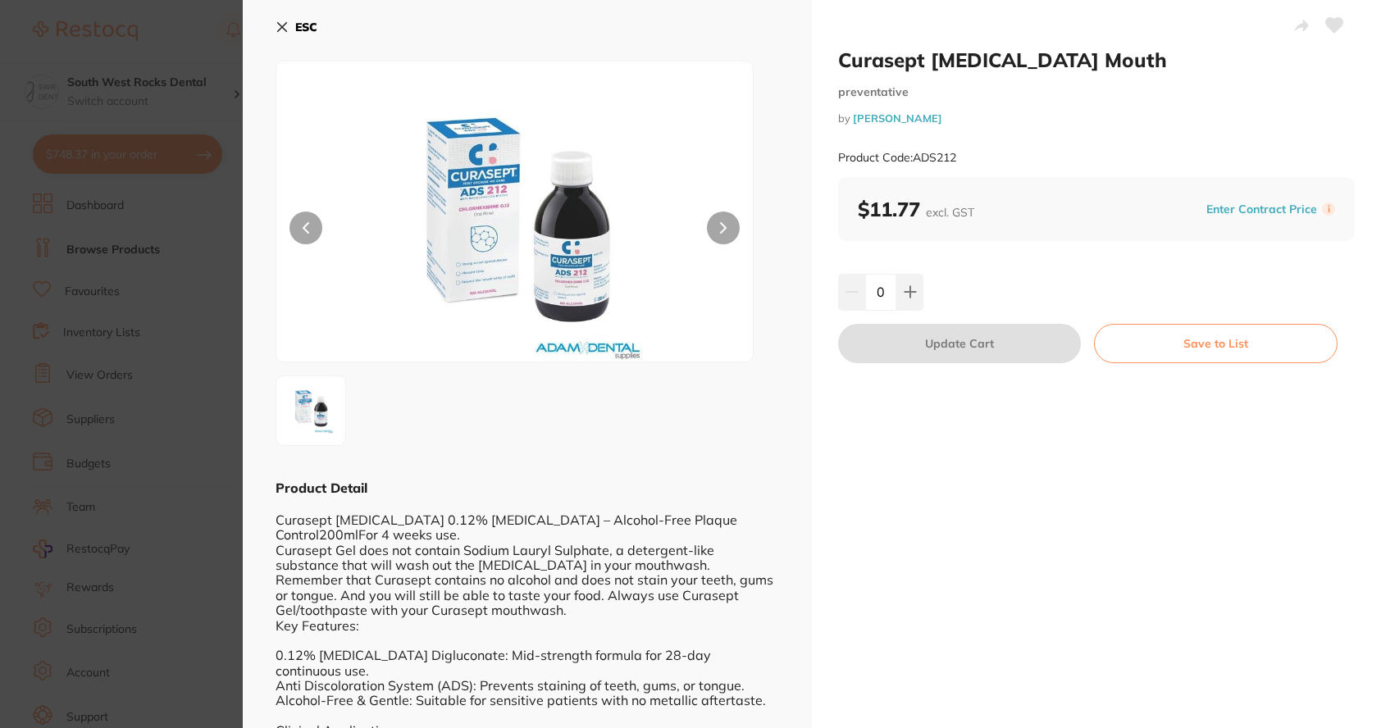
click at [281, 31] on icon at bounding box center [282, 27] width 13 height 13
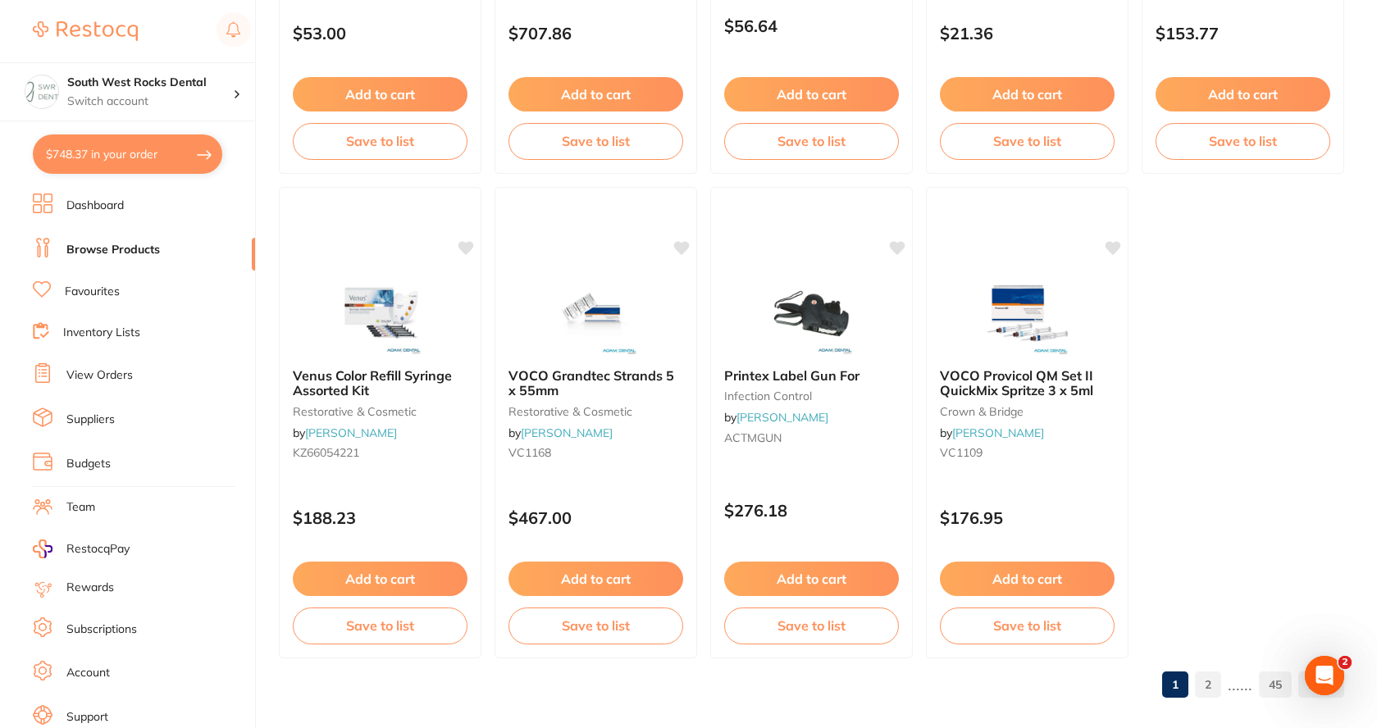
scroll to position [4907, 0]
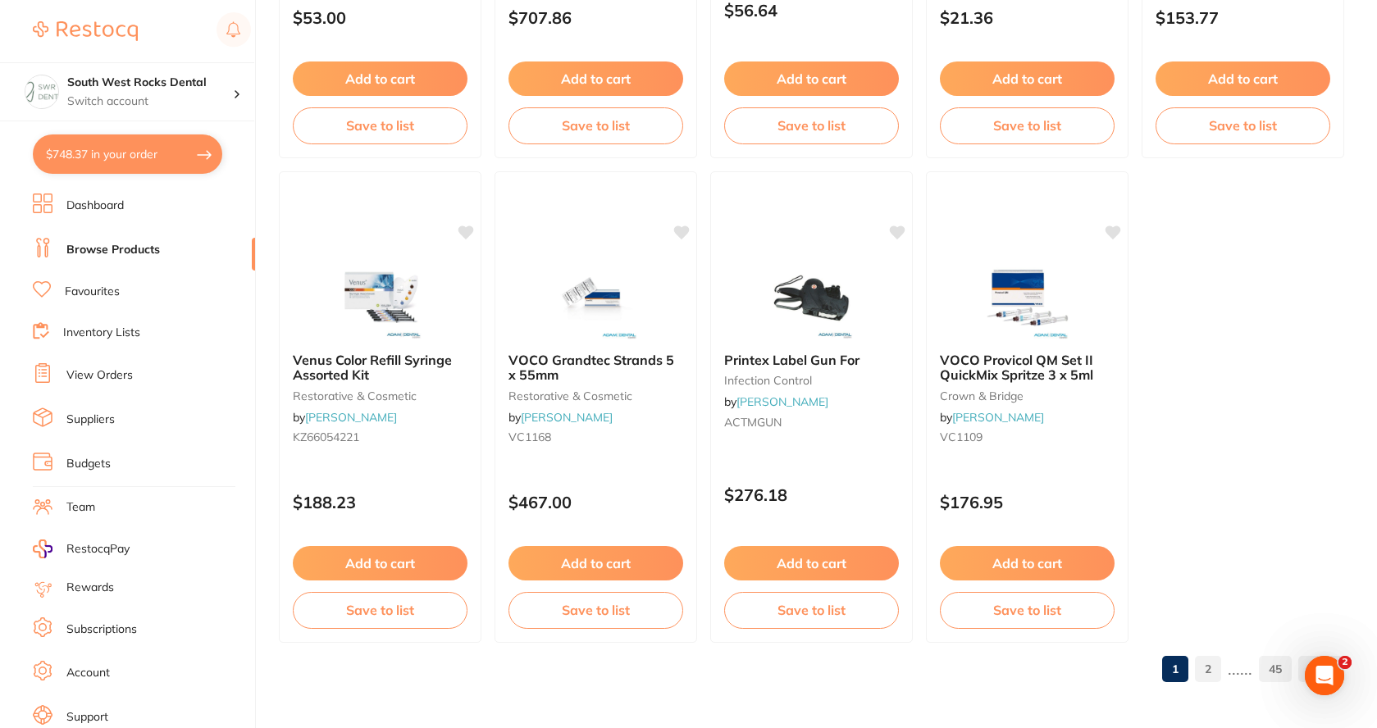
click at [1211, 673] on link "2" at bounding box center [1208, 669] width 26 height 33
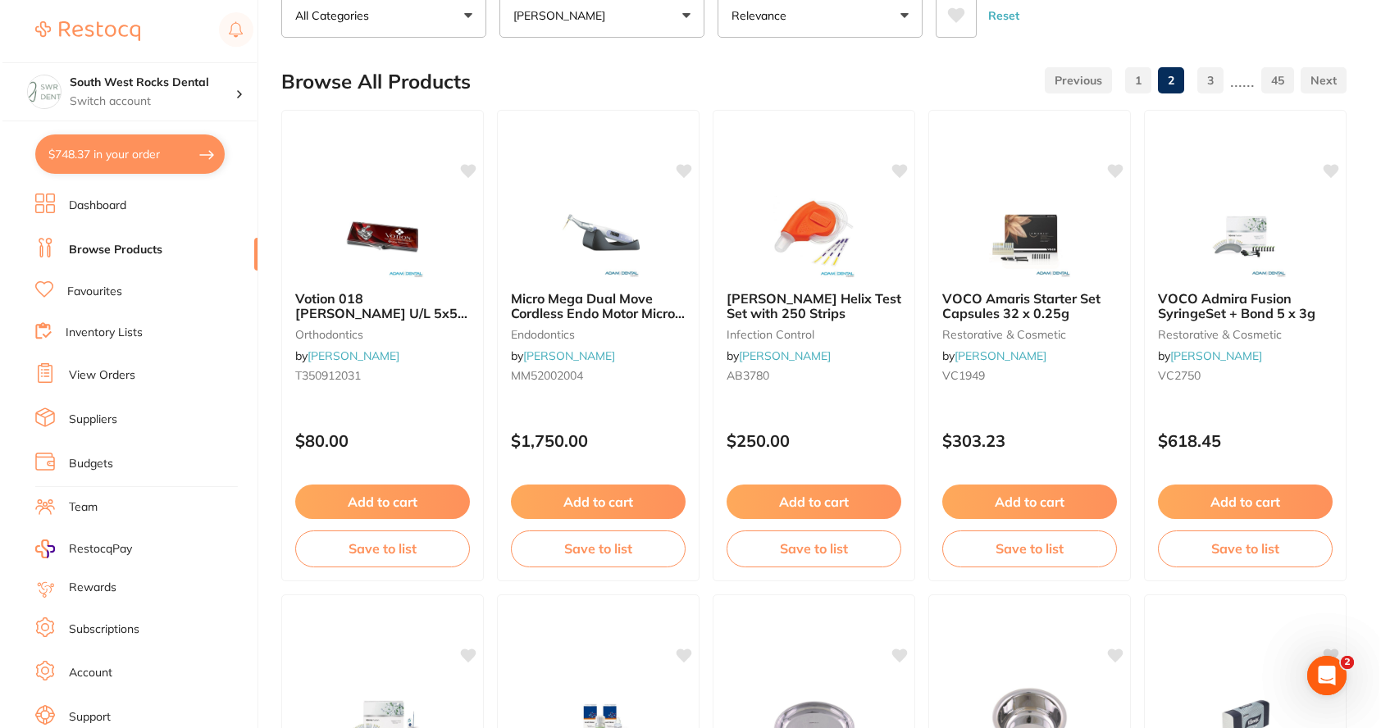
scroll to position [0, 0]
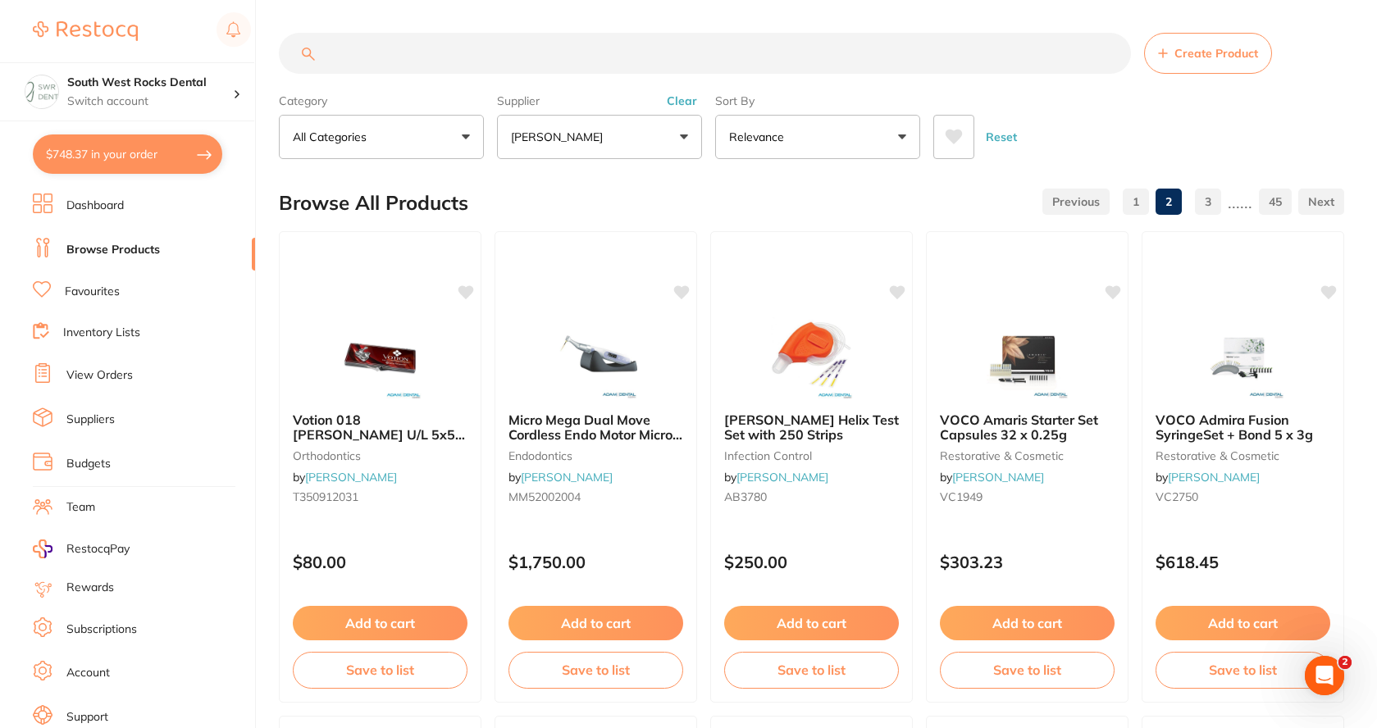
click at [167, 161] on button "$748.37 in your order" at bounding box center [127, 154] width 189 height 39
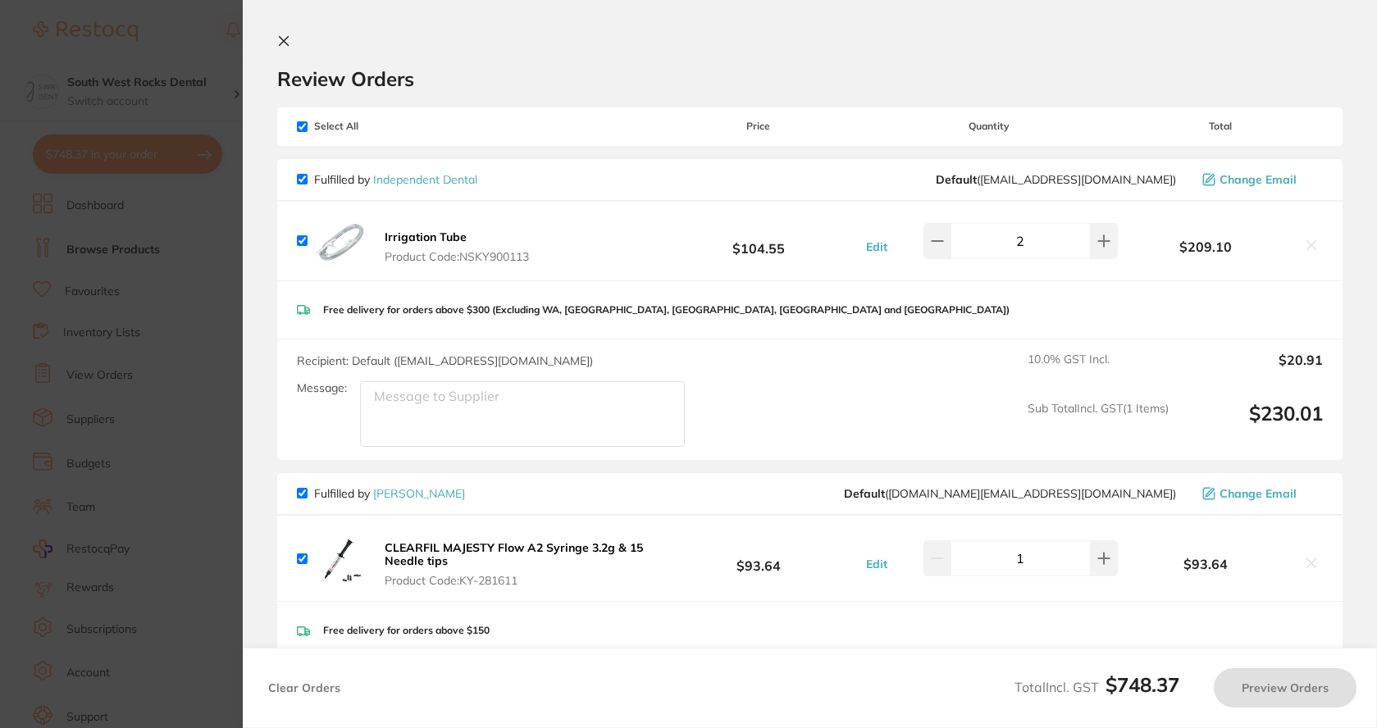
checkbox input "true"
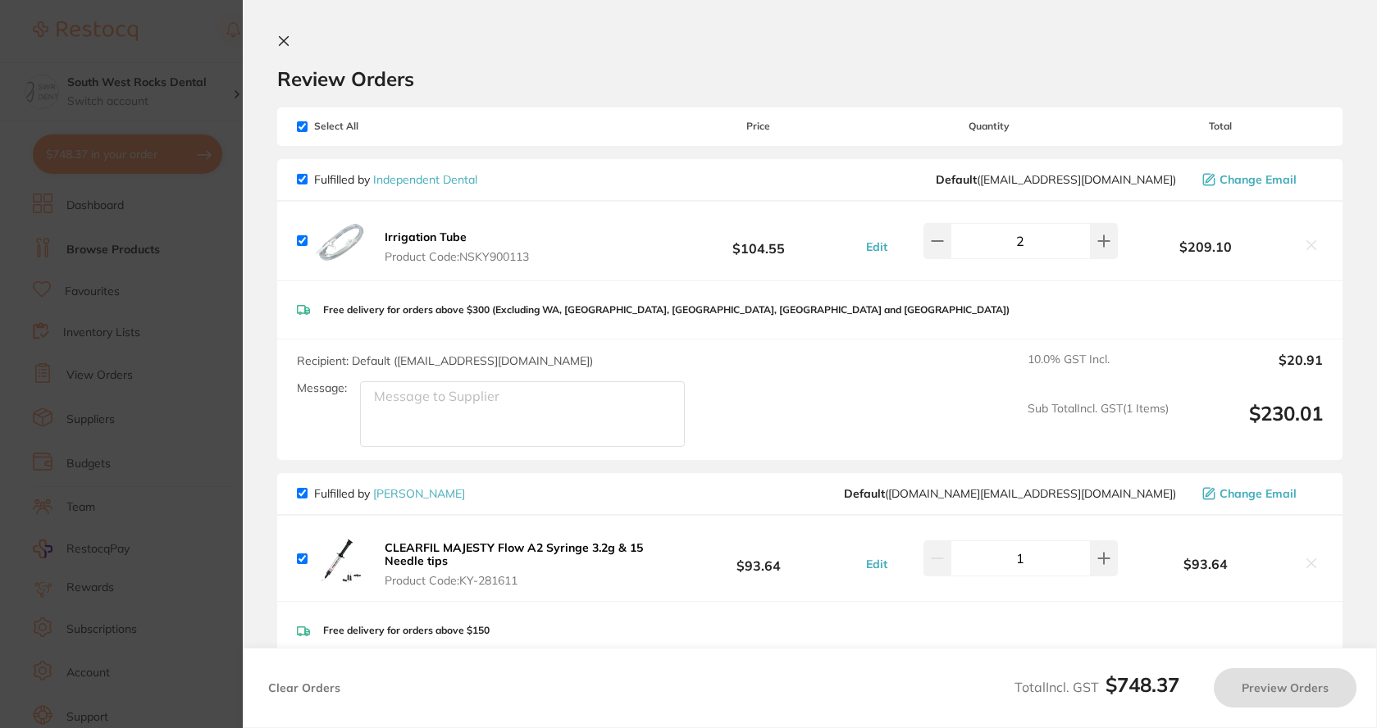
checkbox input "true"
click at [280, 44] on icon at bounding box center [284, 41] width 9 height 9
